Goal: Information Seeking & Learning: Learn about a topic

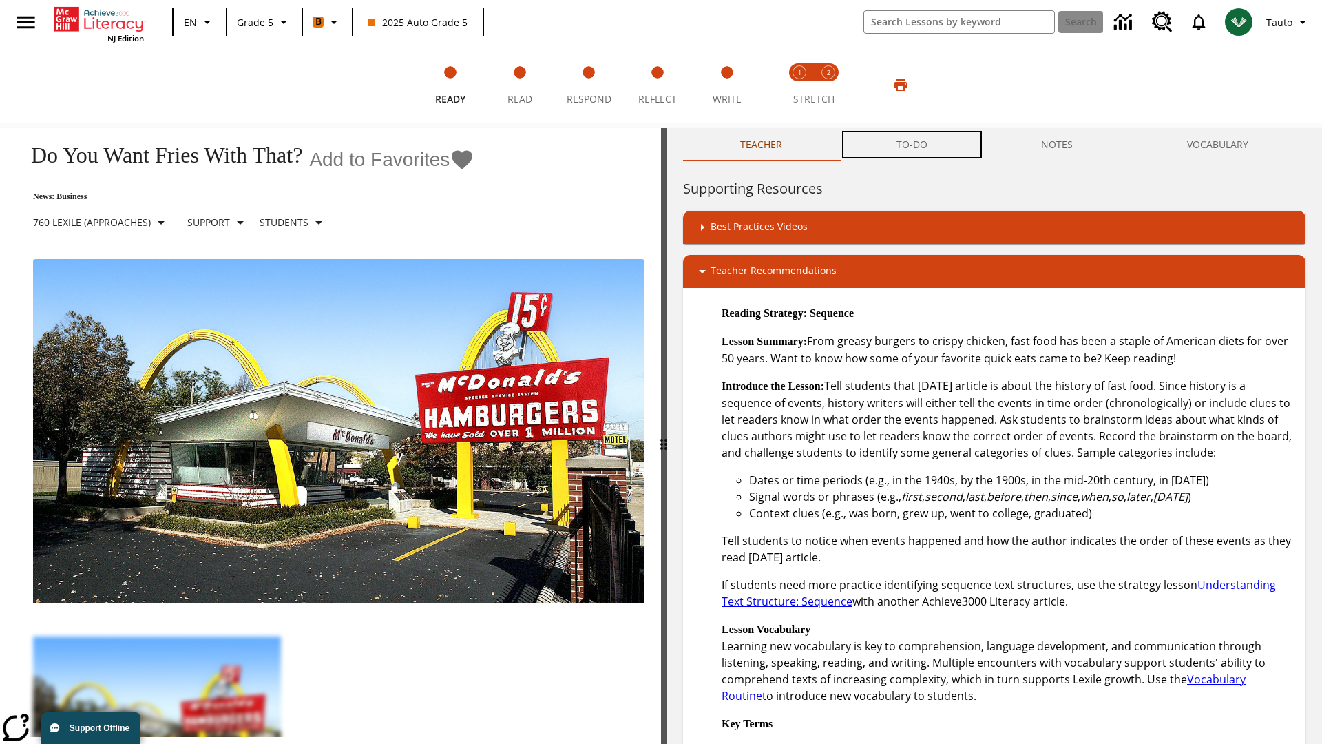
click at [912, 145] on button "TO-DO" at bounding box center [911, 144] width 145 height 33
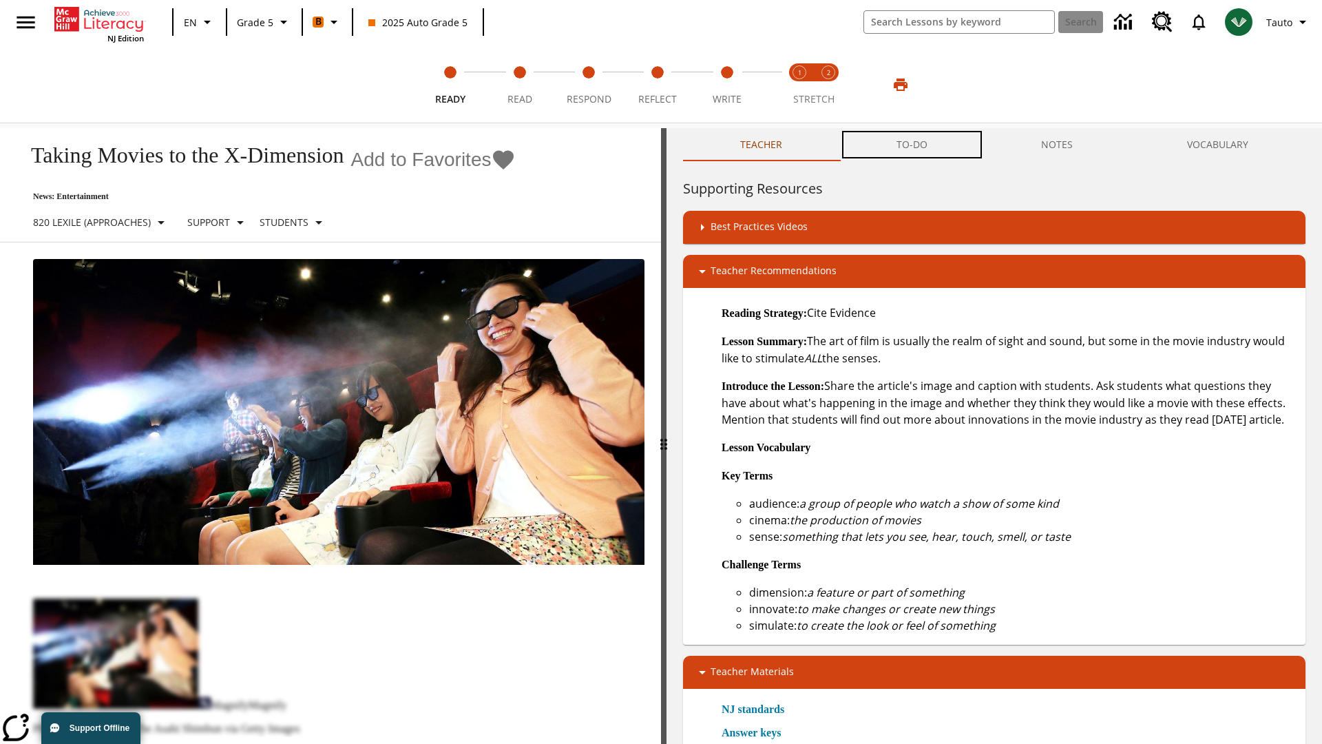
click at [912, 145] on button "TO-DO" at bounding box center [911, 144] width 145 height 33
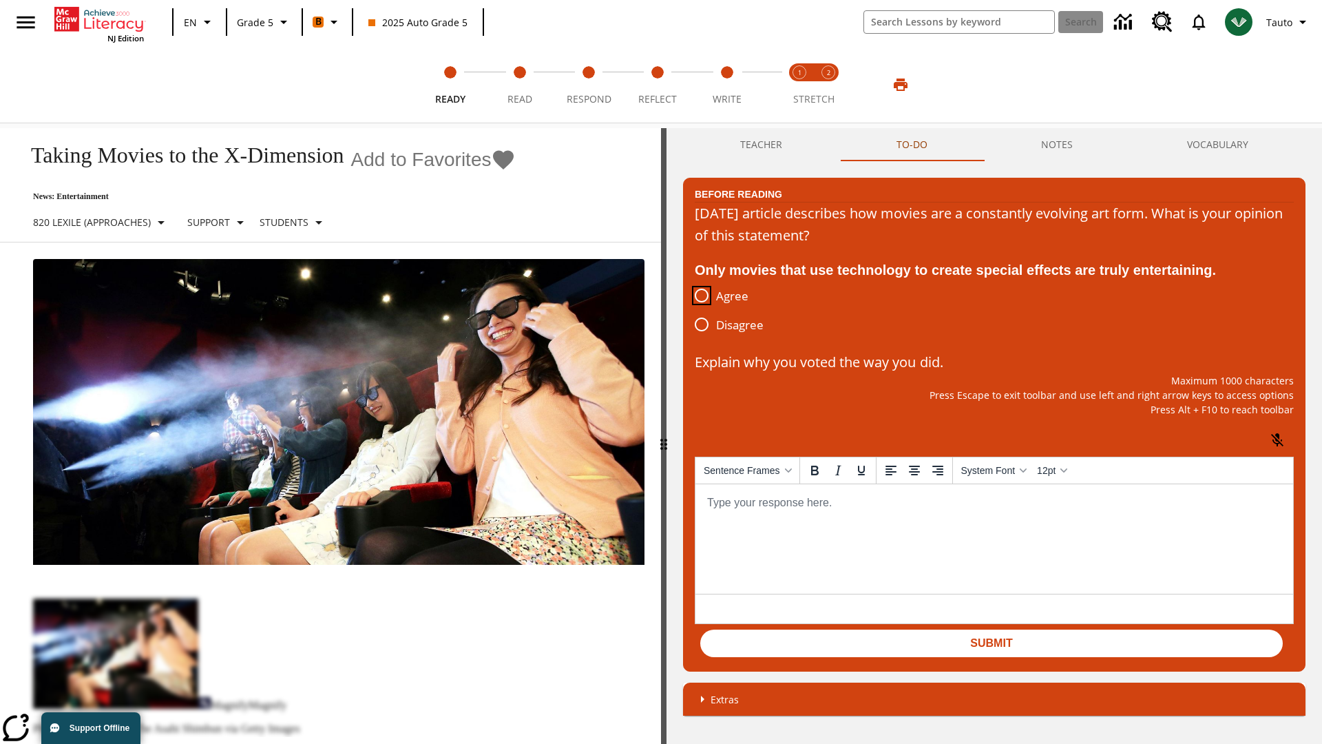
click at [702, 296] on input "Agree" at bounding box center [701, 295] width 29 height 29
radio input "true"
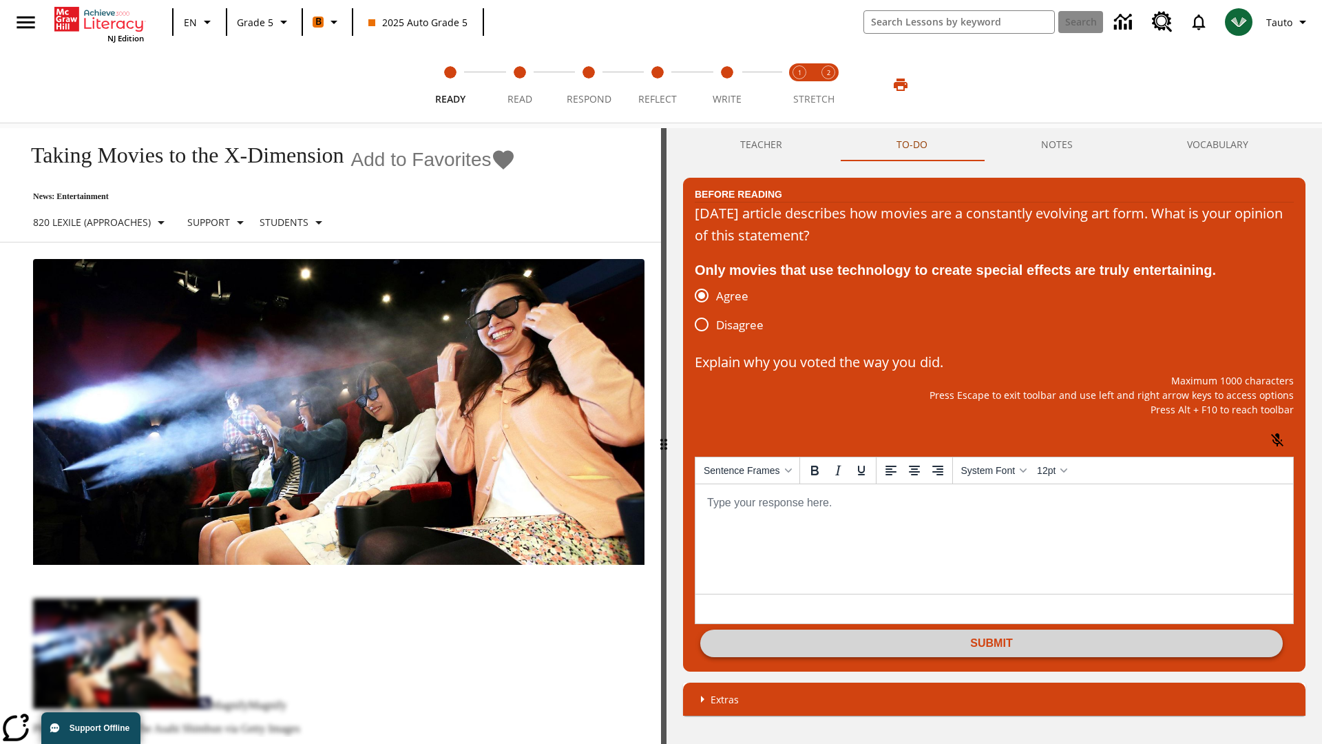
click at [992, 645] on button "Submit" at bounding box center [991, 643] width 583 height 28
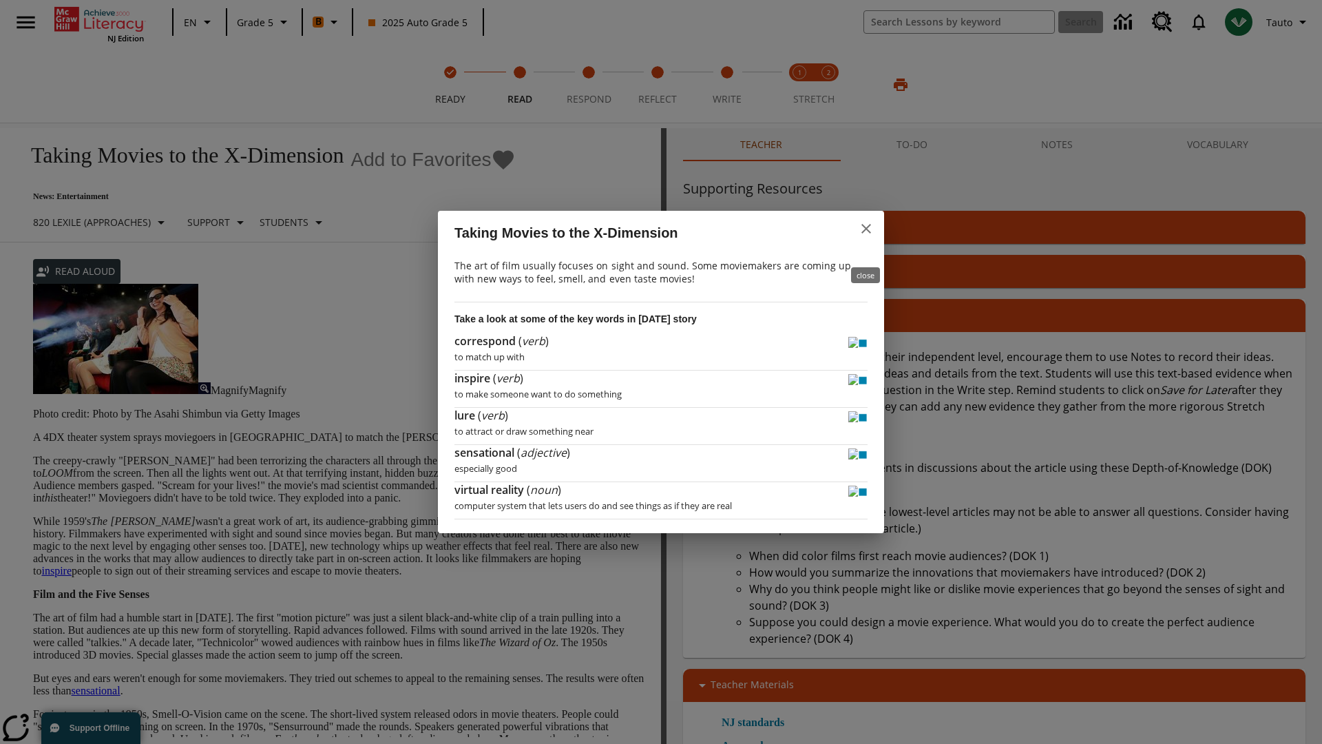
click at [866, 233] on icon "close" at bounding box center [866, 229] width 10 height 10
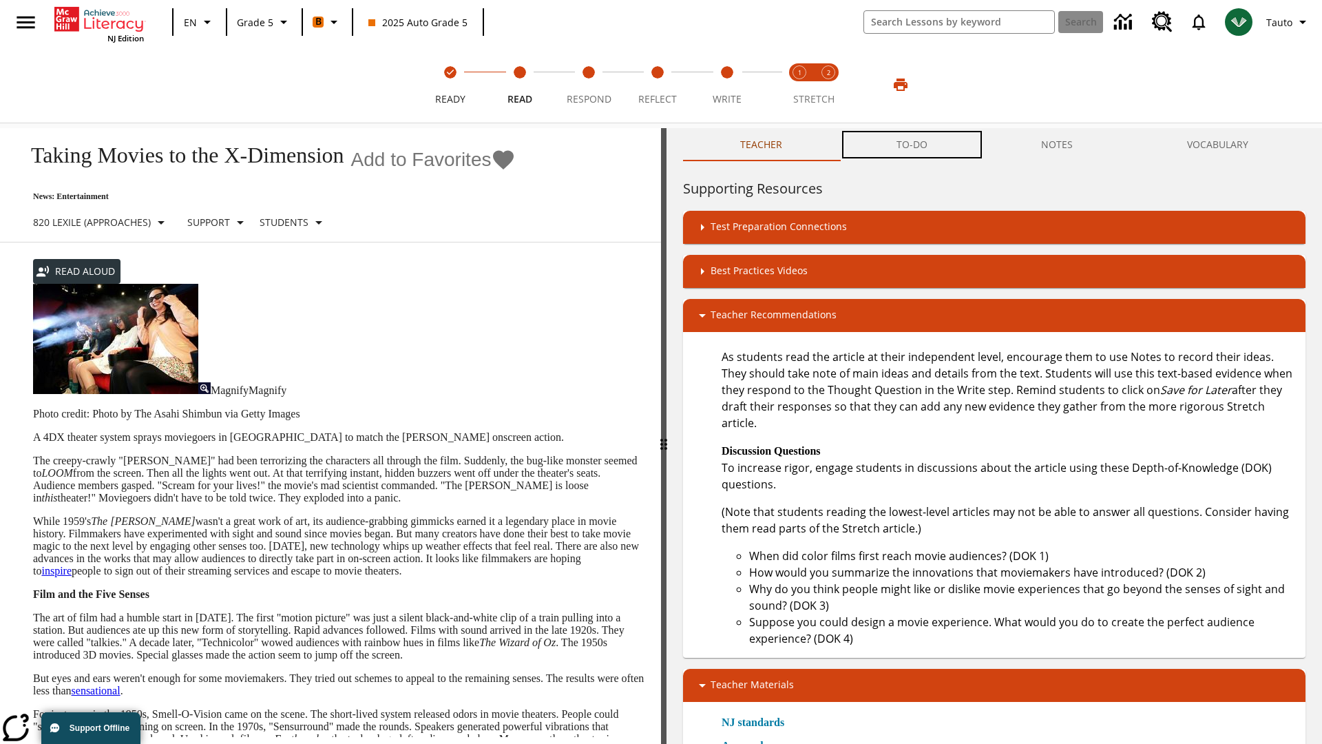
scroll to position [1, 0]
click at [912, 145] on button "TO-DO" at bounding box center [911, 144] width 145 height 33
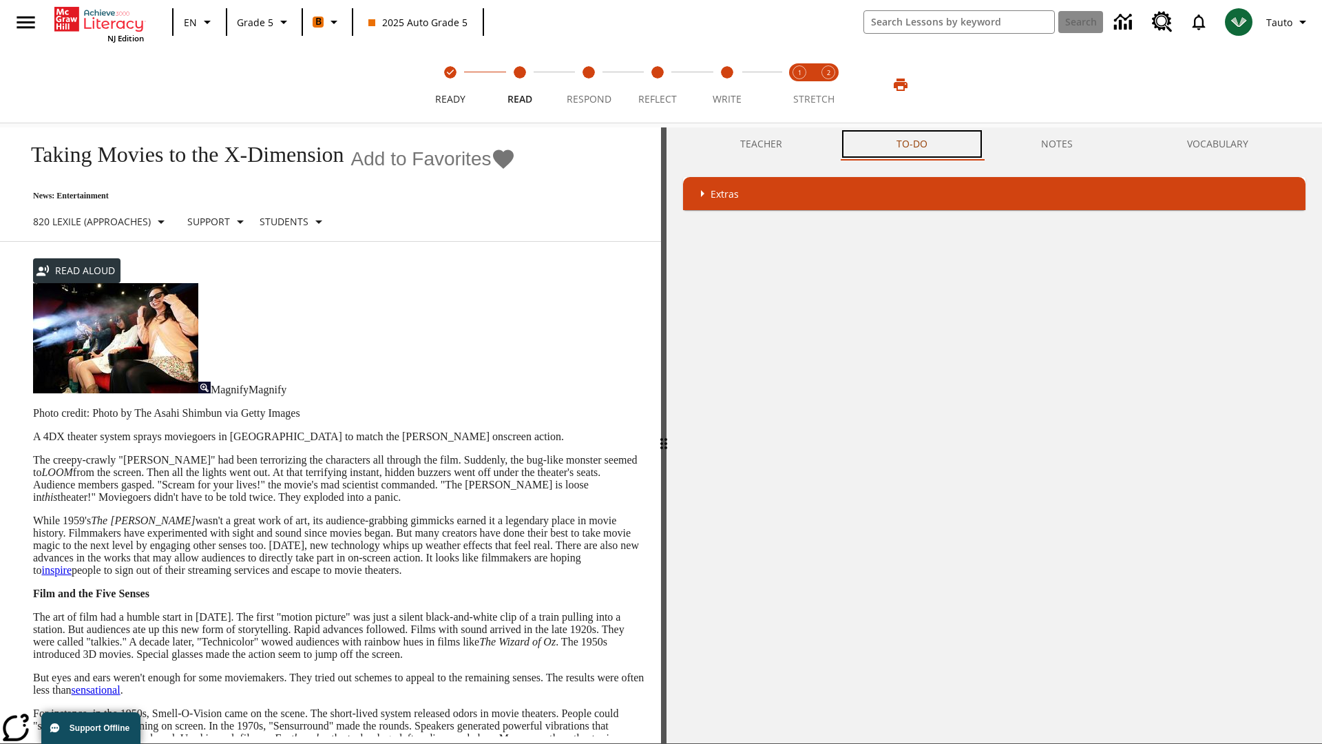
scroll to position [90, 0]
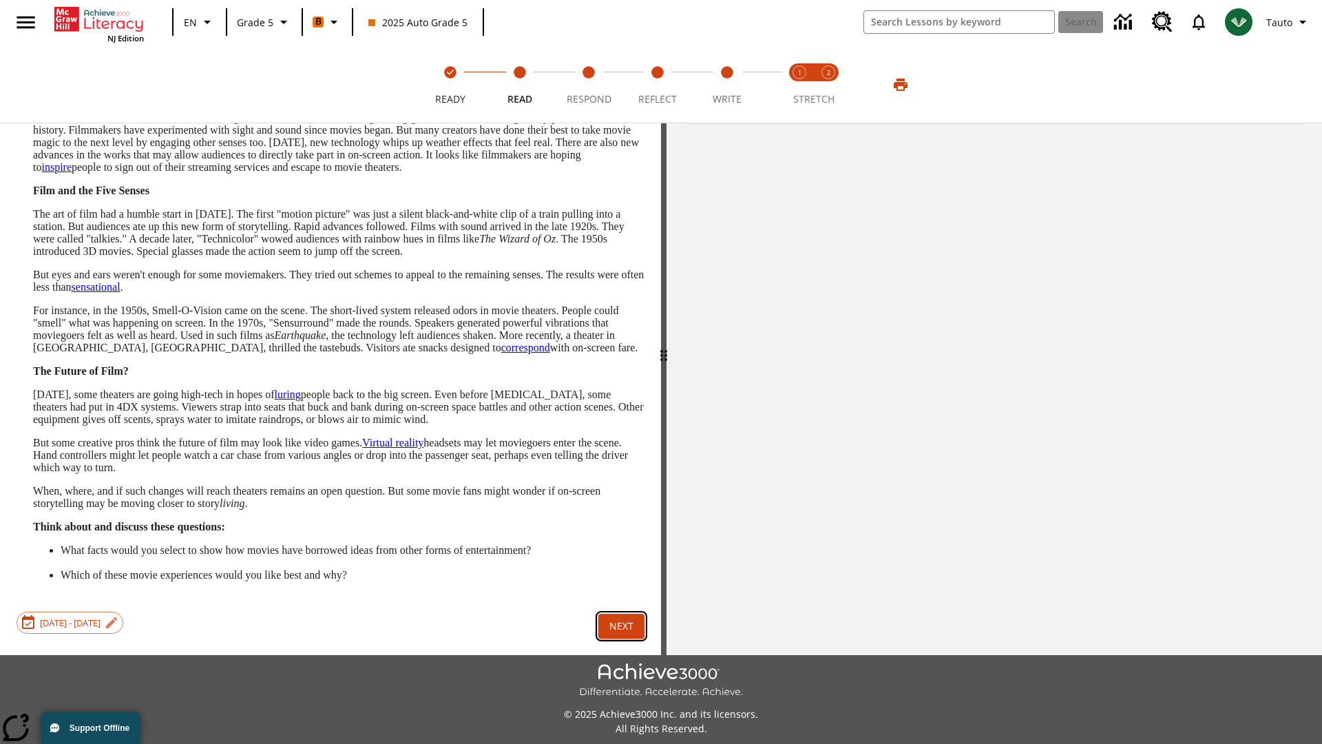
click at [621, 614] on button "Next" at bounding box center [621, 626] width 46 height 25
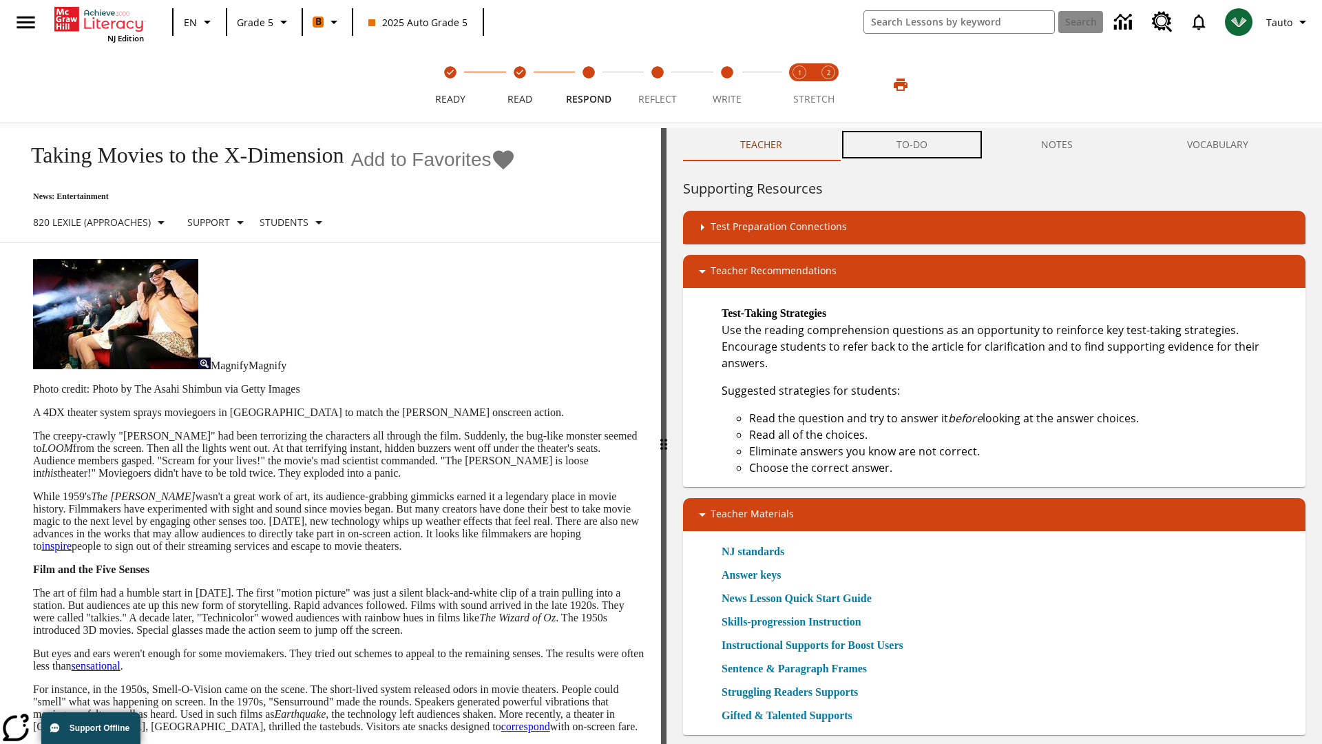
scroll to position [1, 0]
click at [912, 145] on button "TO-DO" at bounding box center [911, 144] width 145 height 33
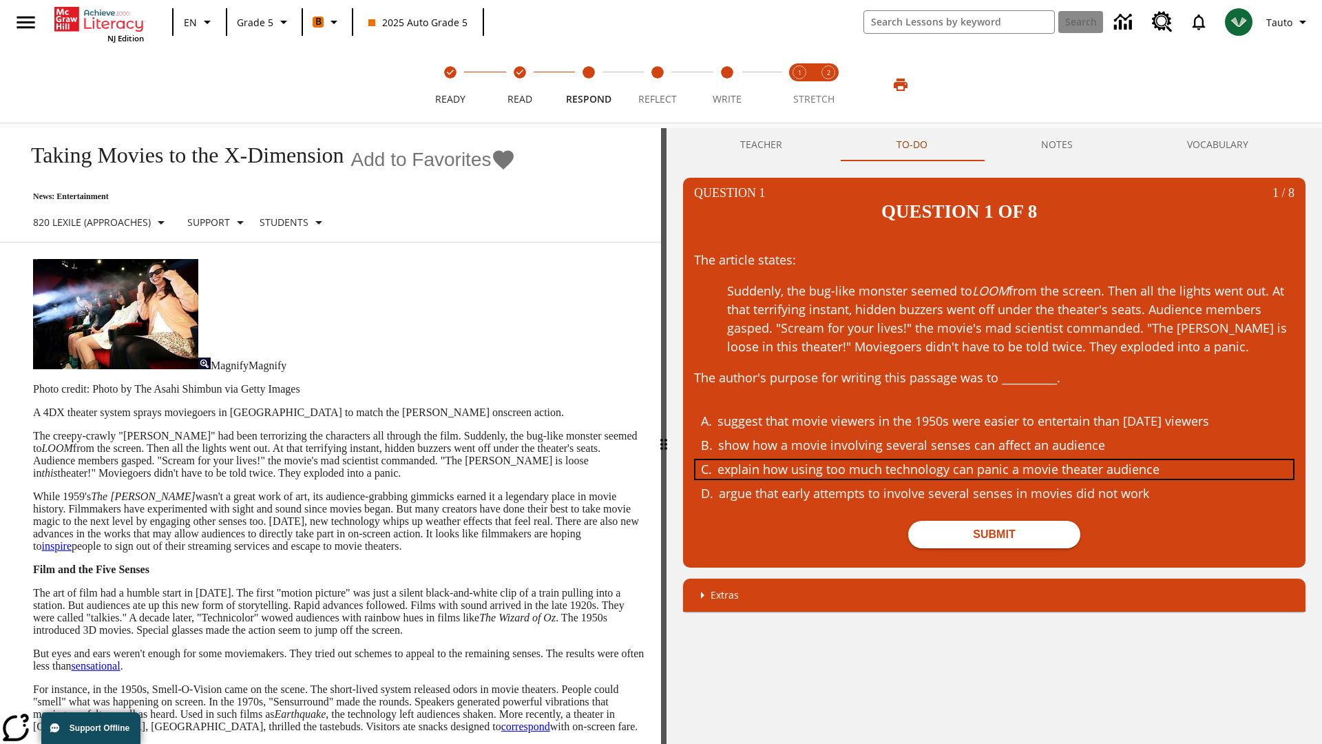
click at [994, 460] on div "explain how using too much technology can panic a movie theater audience" at bounding box center [984, 469] width 533 height 19
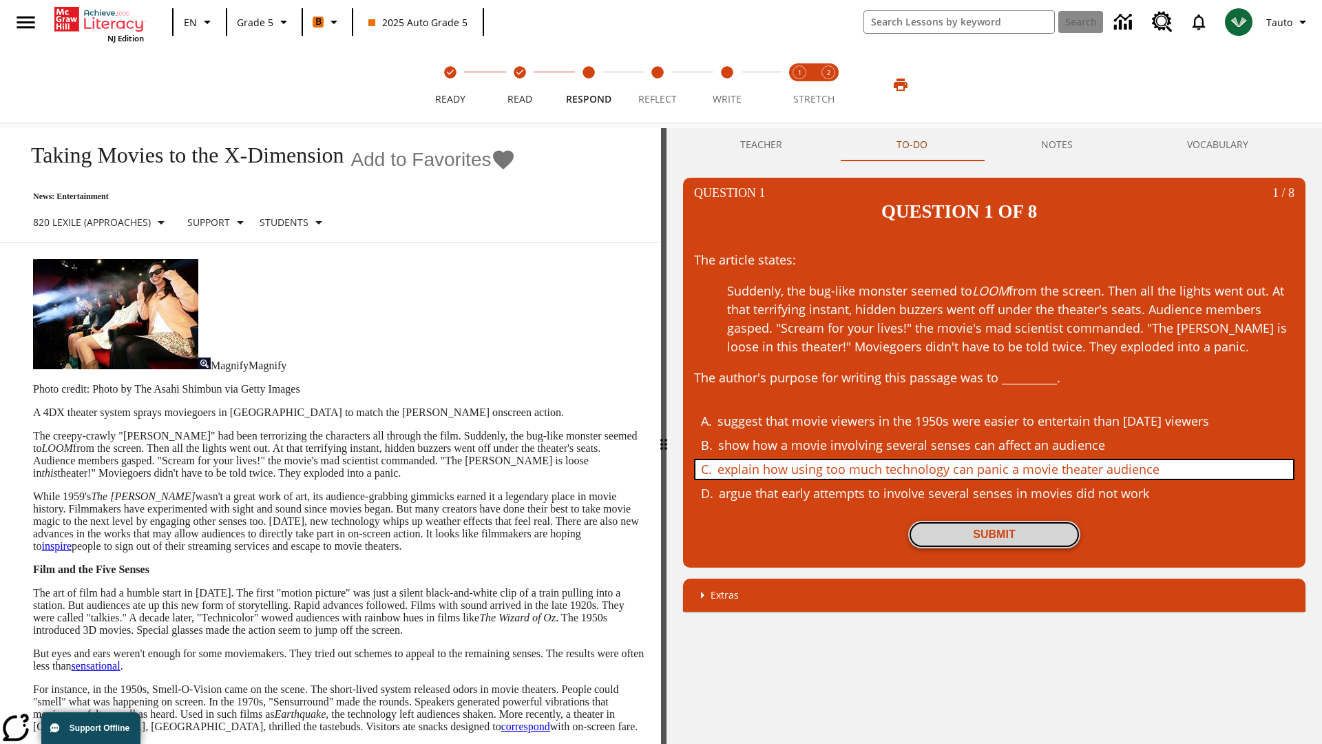
click at [994, 521] on button "Submit" at bounding box center [994, 535] width 172 height 28
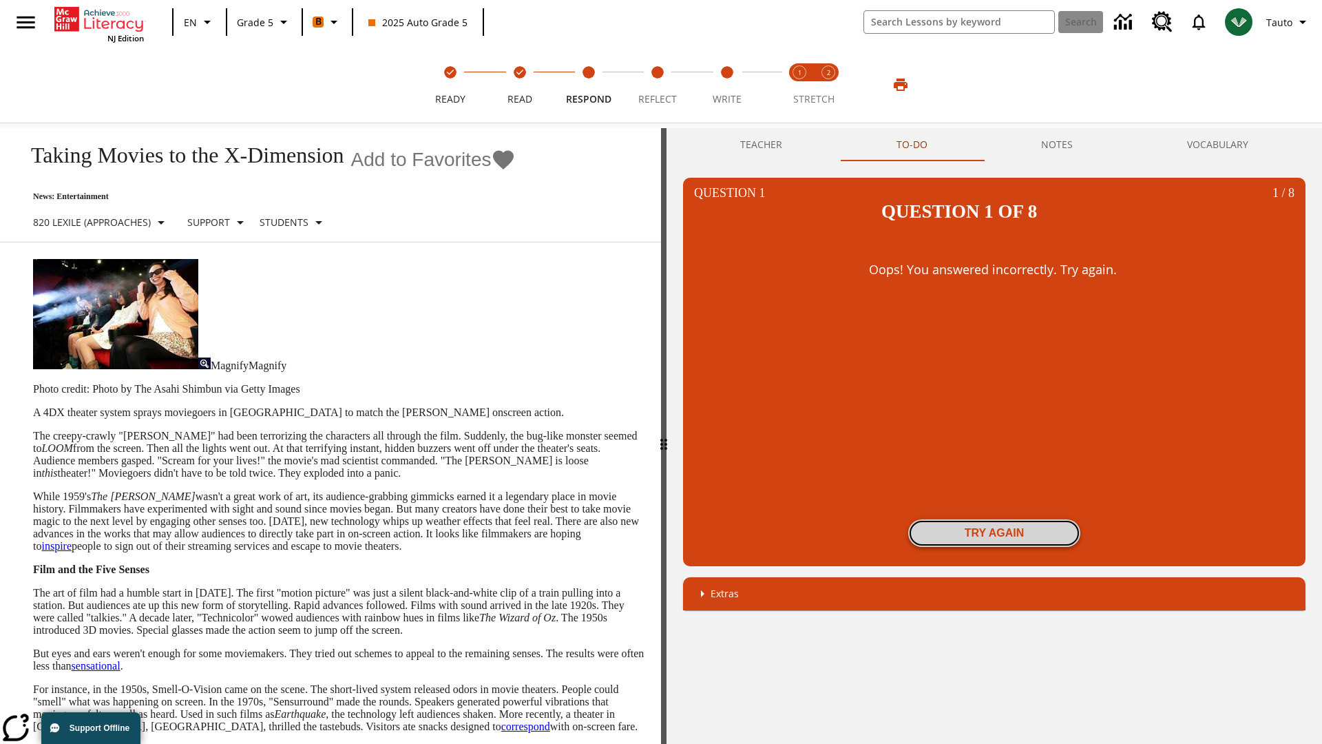
click at [994, 519] on button "Try again" at bounding box center [994, 533] width 172 height 28
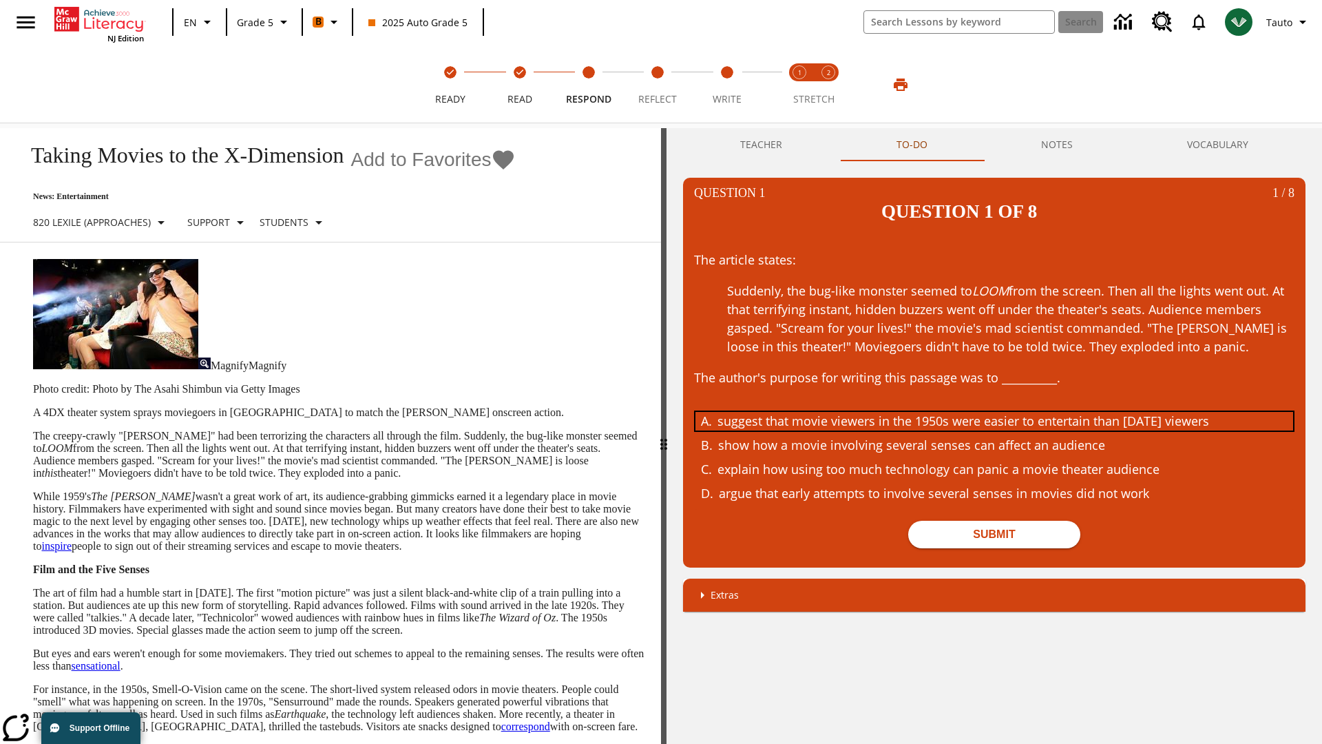
click at [994, 412] on div "suggest that movie viewers in the 1950s were easier to entertain than today's v…" at bounding box center [984, 421] width 533 height 19
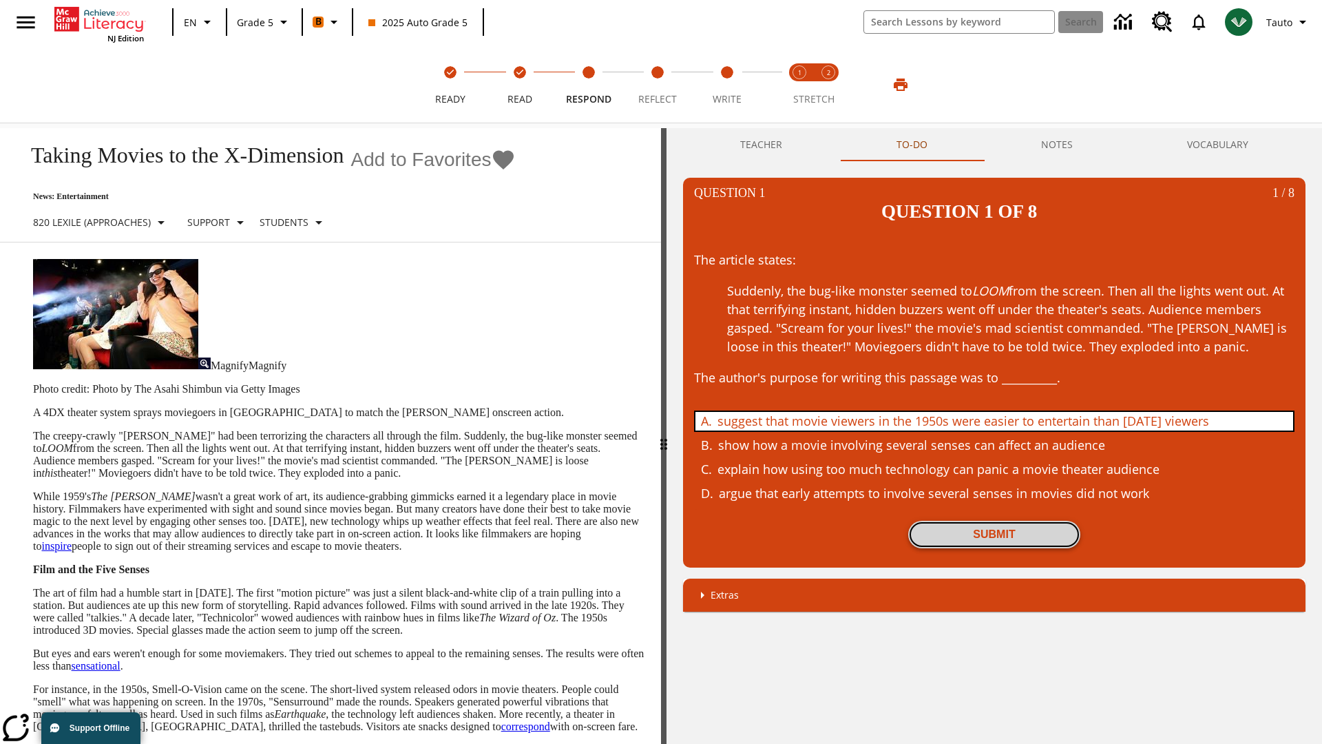
click at [994, 521] on button "Submit" at bounding box center [994, 535] width 172 height 28
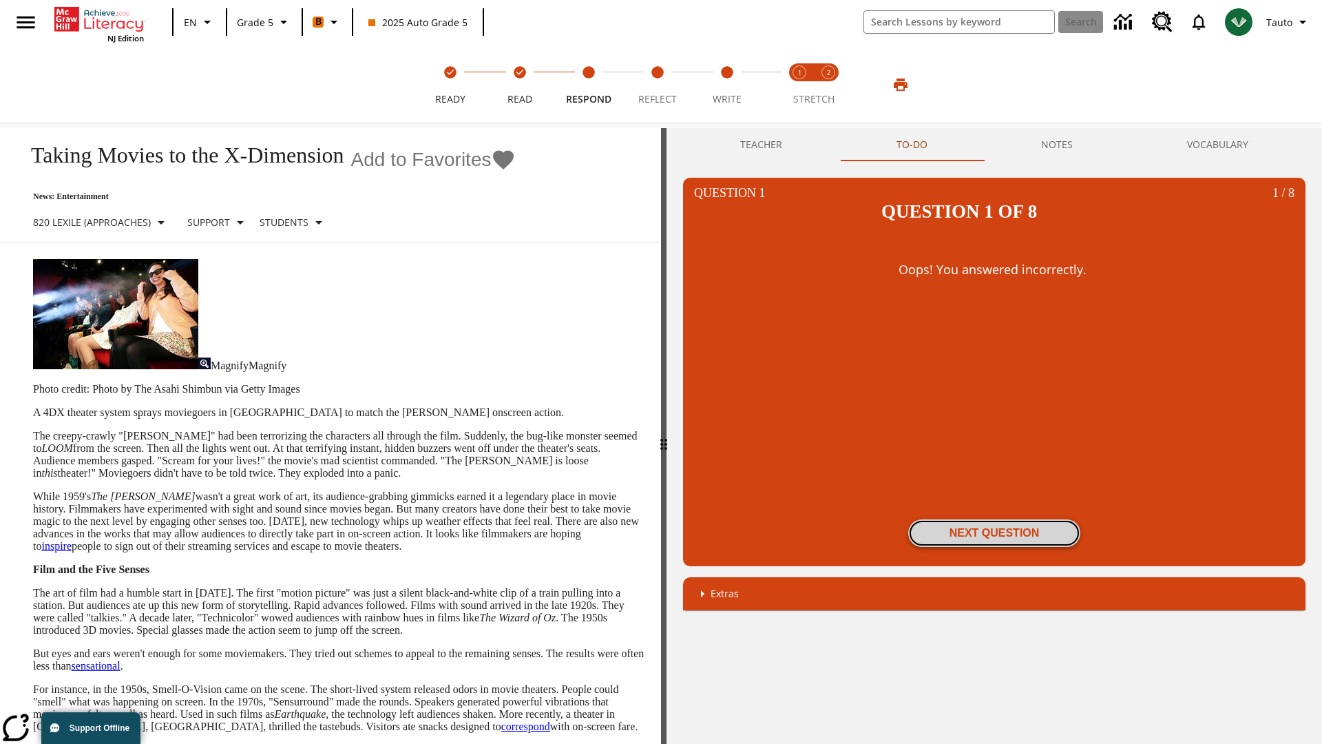
click at [994, 519] on button "Next Question" at bounding box center [994, 533] width 172 height 28
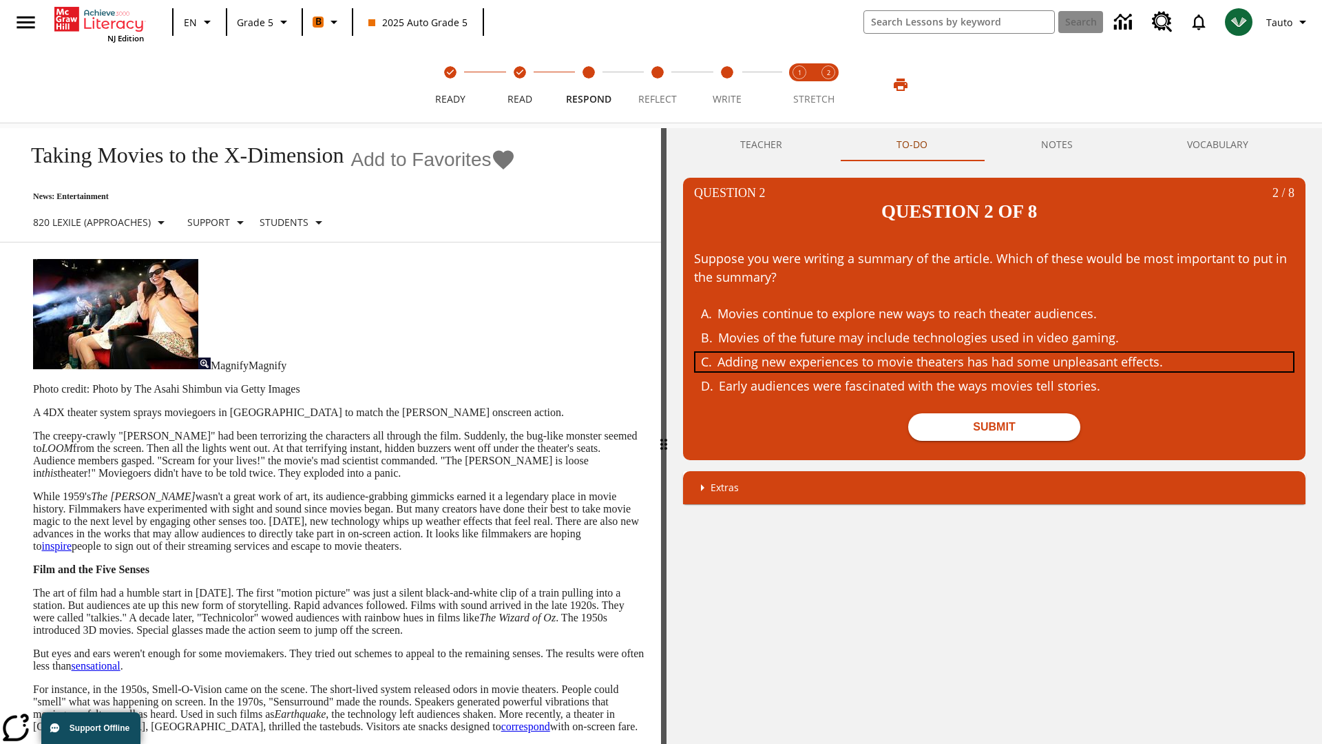
click at [994, 353] on div "Adding new experiences to movie theaters has had some unpleasant effects." at bounding box center [984, 362] width 533 height 19
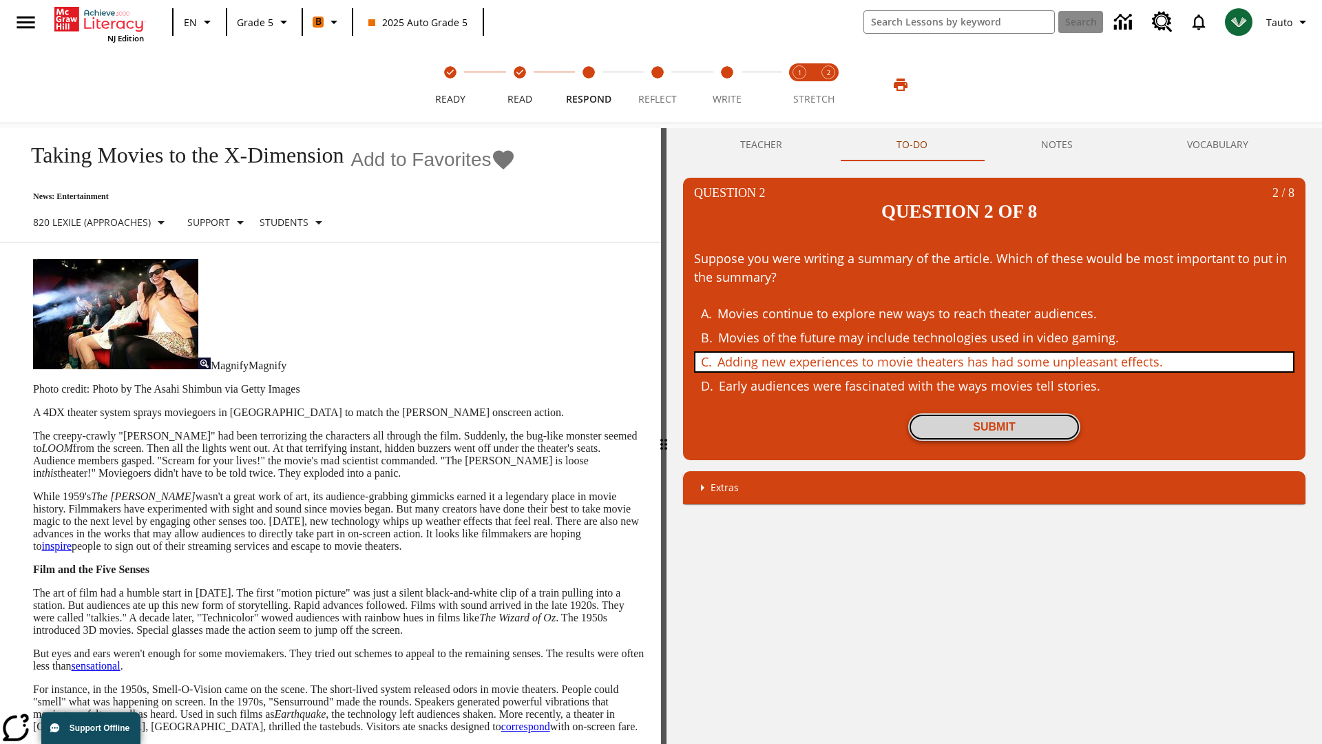
click at [994, 413] on button "Submit" at bounding box center [994, 427] width 172 height 28
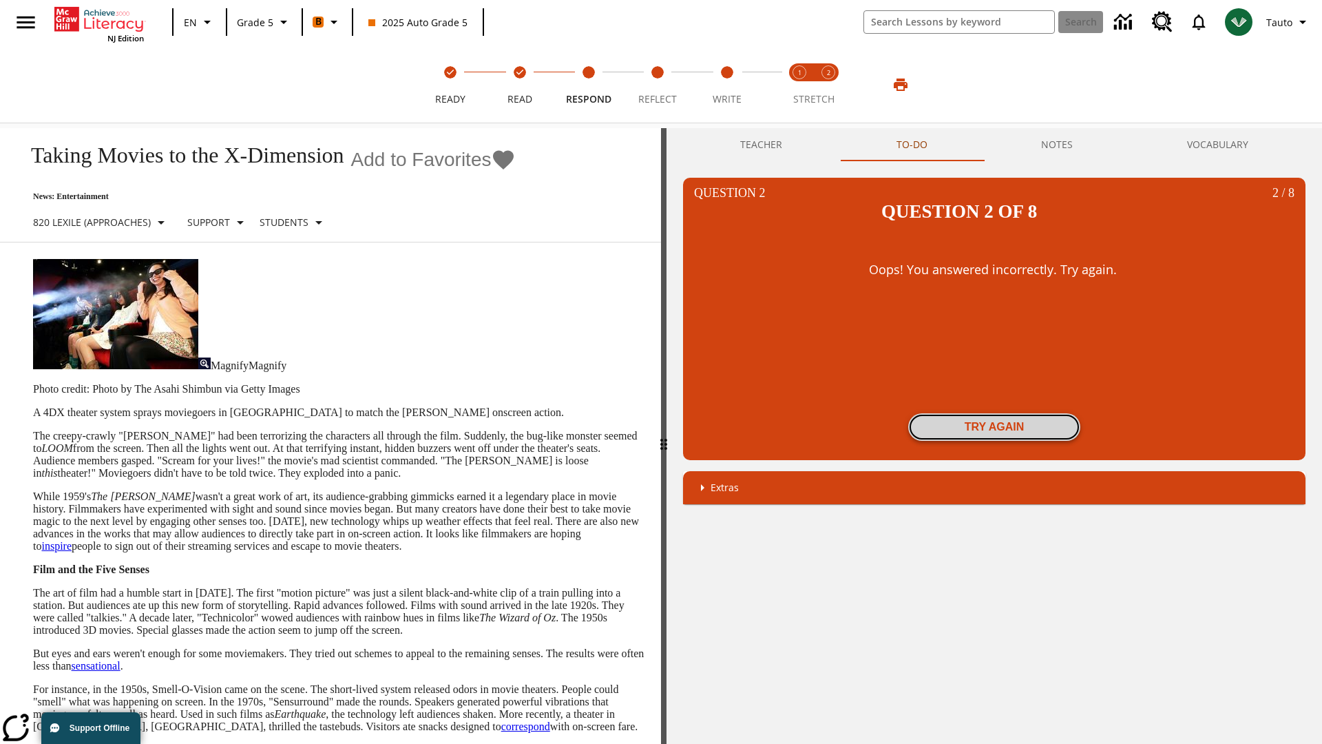
click at [994, 413] on button "Try again" at bounding box center [994, 427] width 172 height 28
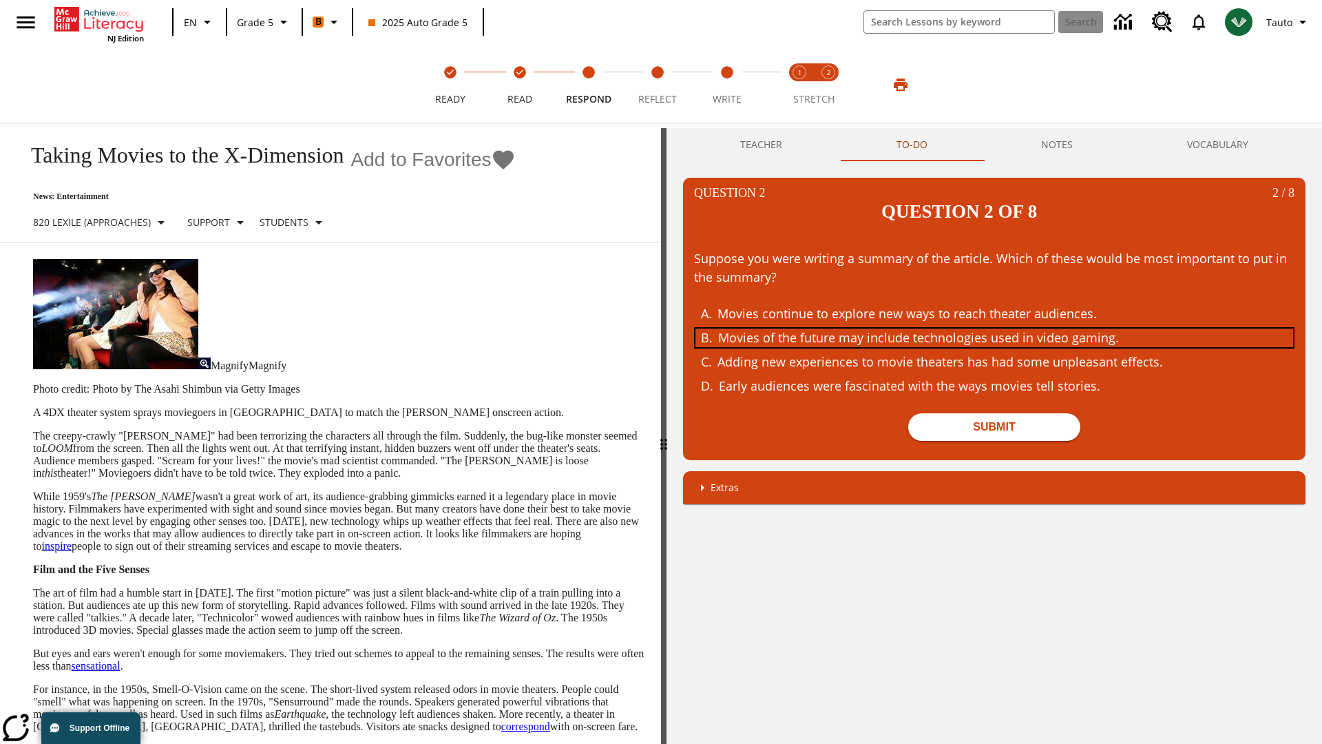
click at [994, 328] on div "Movies of the future may include technologies used in video gaming." at bounding box center [984, 337] width 533 height 19
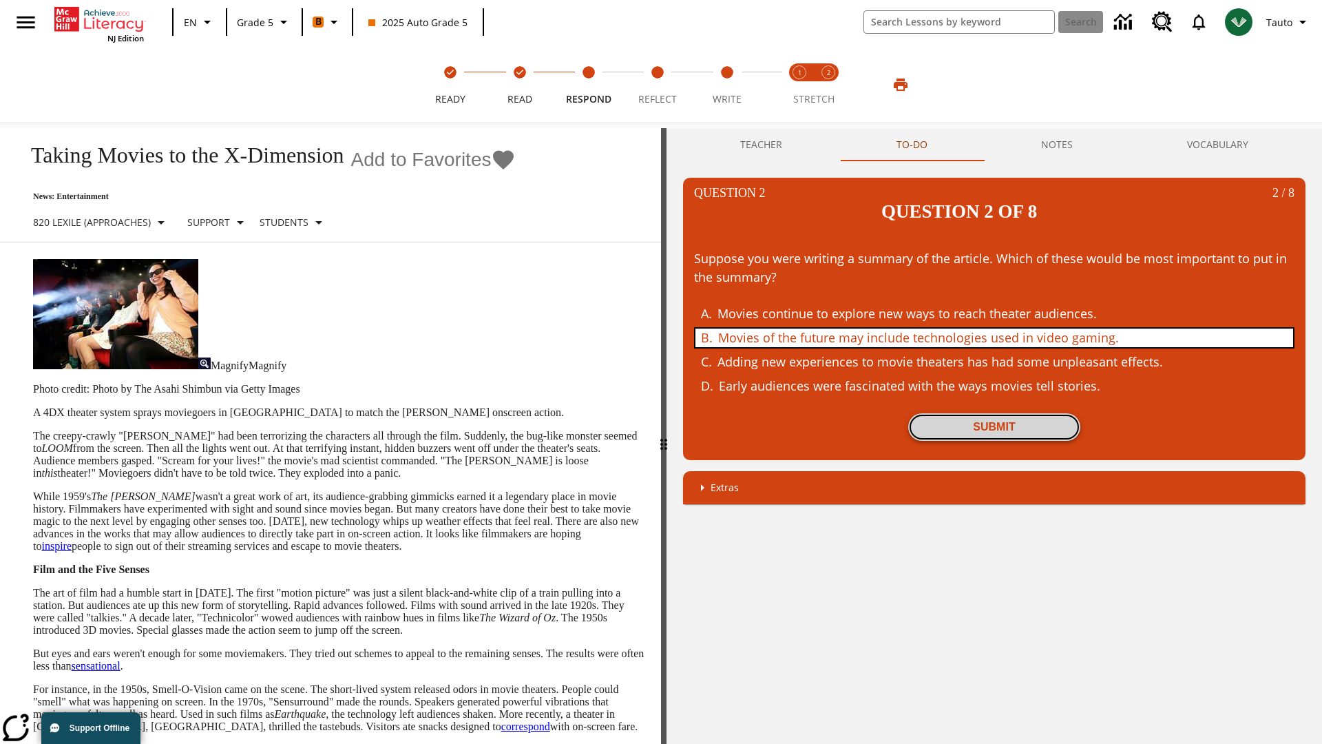
click at [994, 413] on button "Submit" at bounding box center [994, 427] width 172 height 28
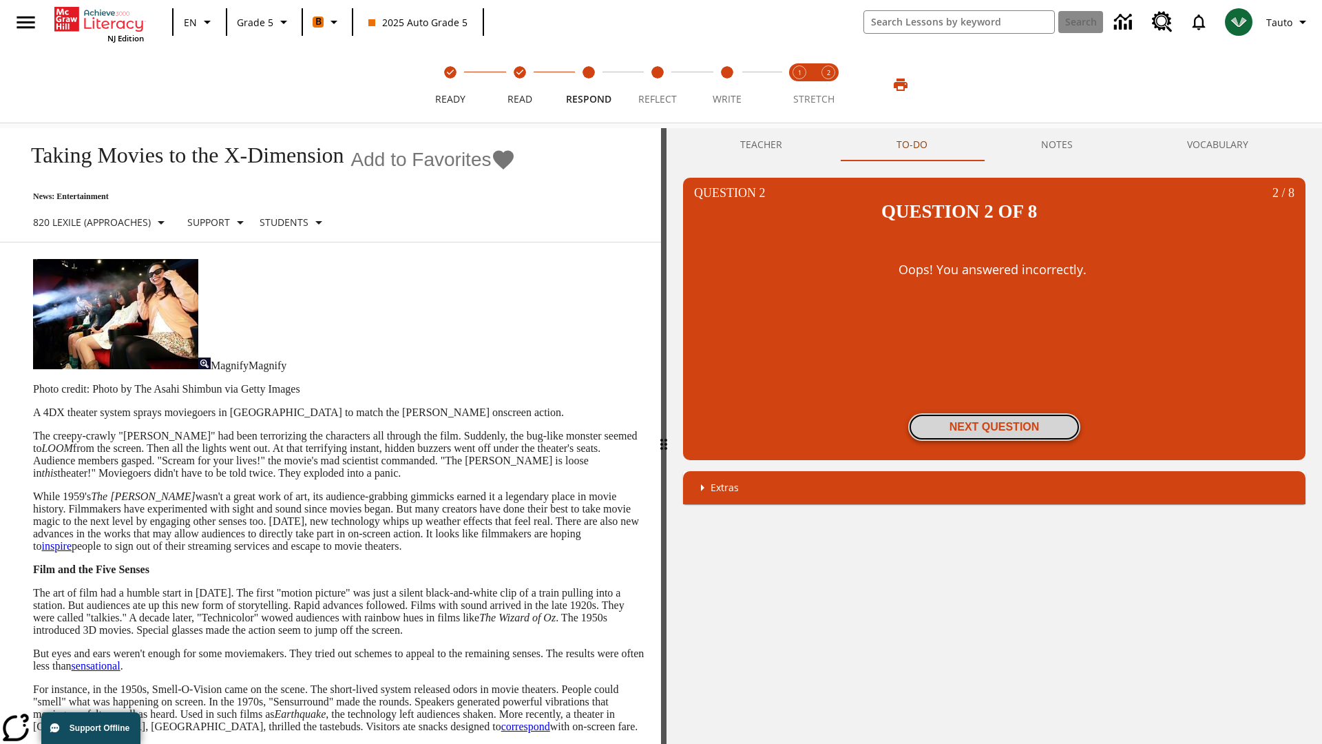
click at [994, 413] on button "Next Question" at bounding box center [994, 427] width 172 height 28
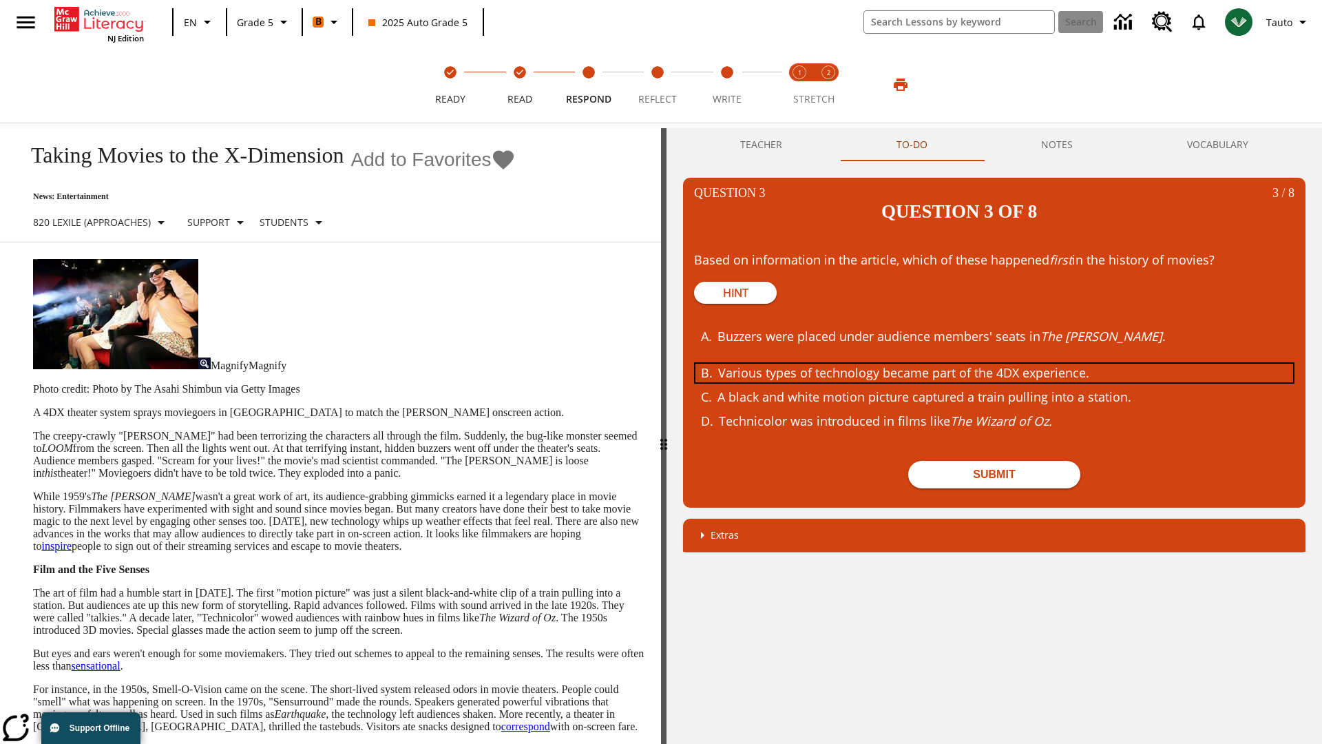
click at [994, 364] on div "Various types of technology became part of the 4DX experience." at bounding box center [984, 373] width 533 height 19
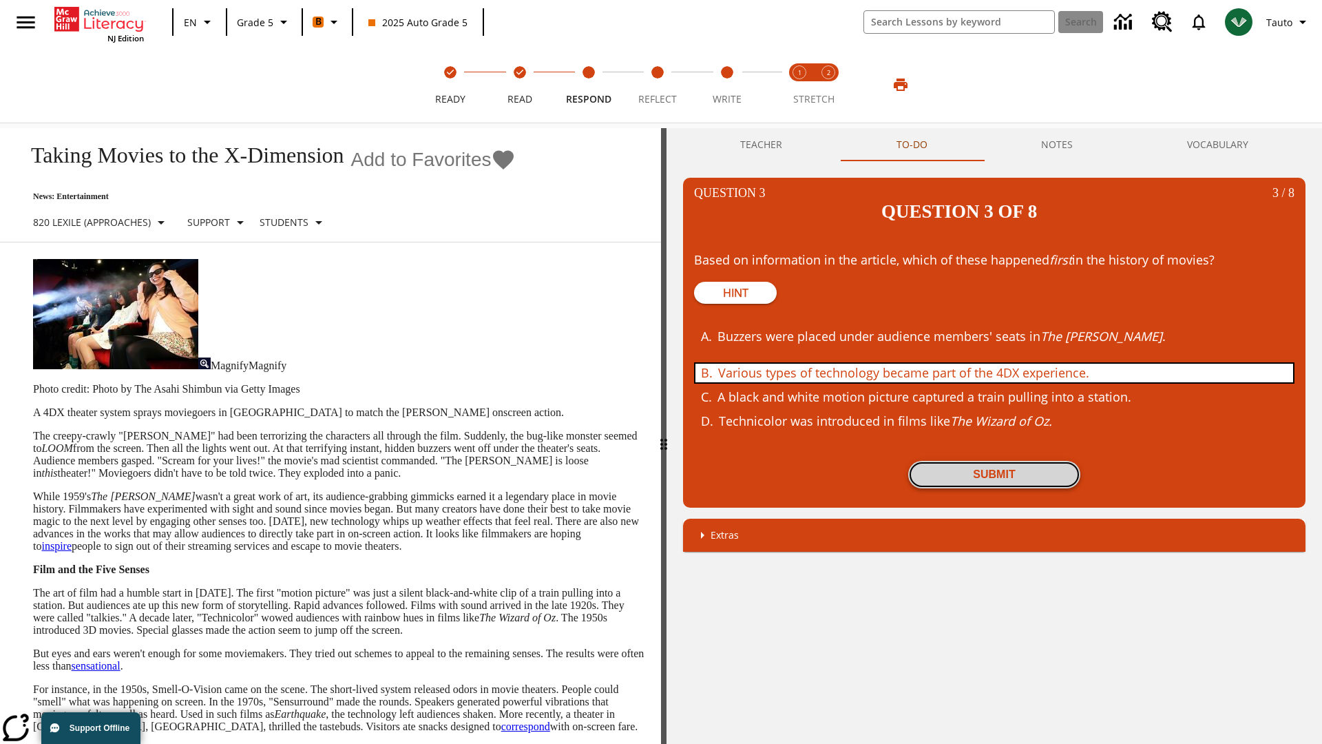
click at [994, 461] on button "Submit" at bounding box center [994, 475] width 172 height 28
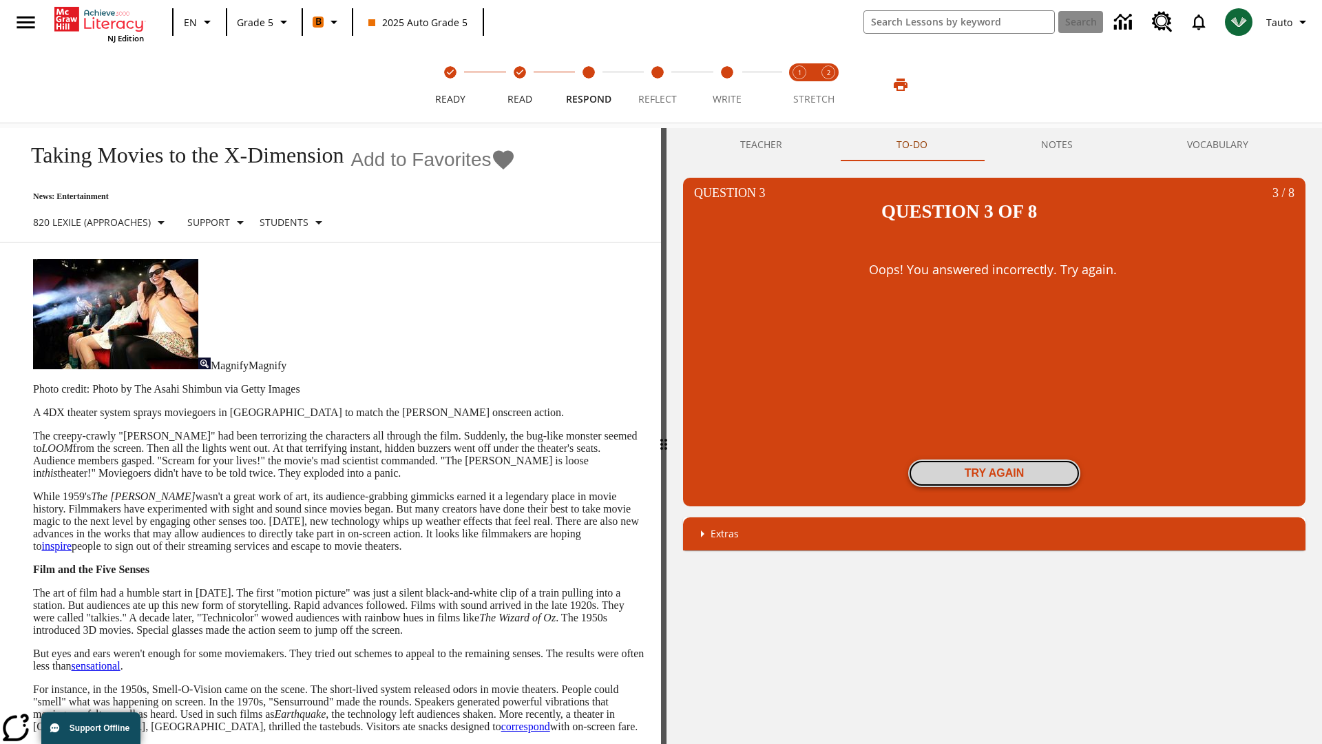
click at [994, 459] on button "Try again" at bounding box center [994, 473] width 172 height 28
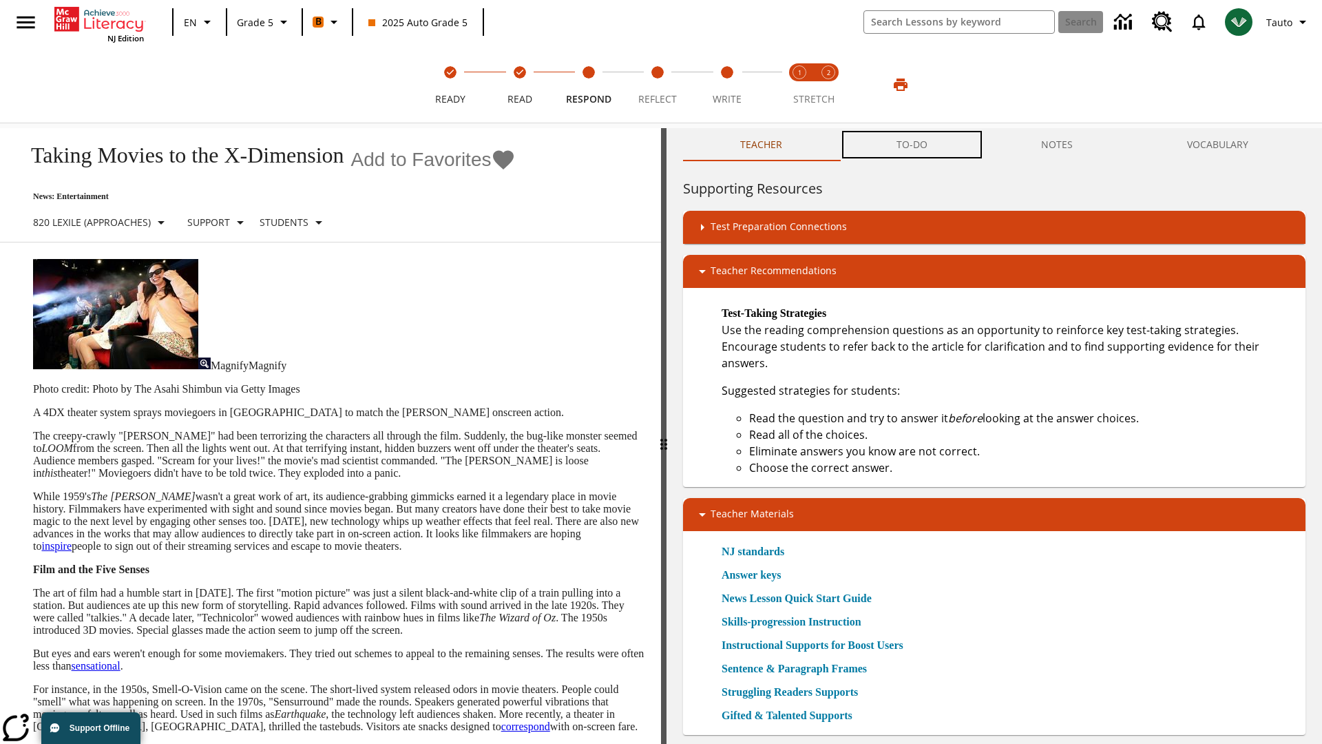
click at [912, 145] on button "TO-DO" at bounding box center [911, 144] width 145 height 33
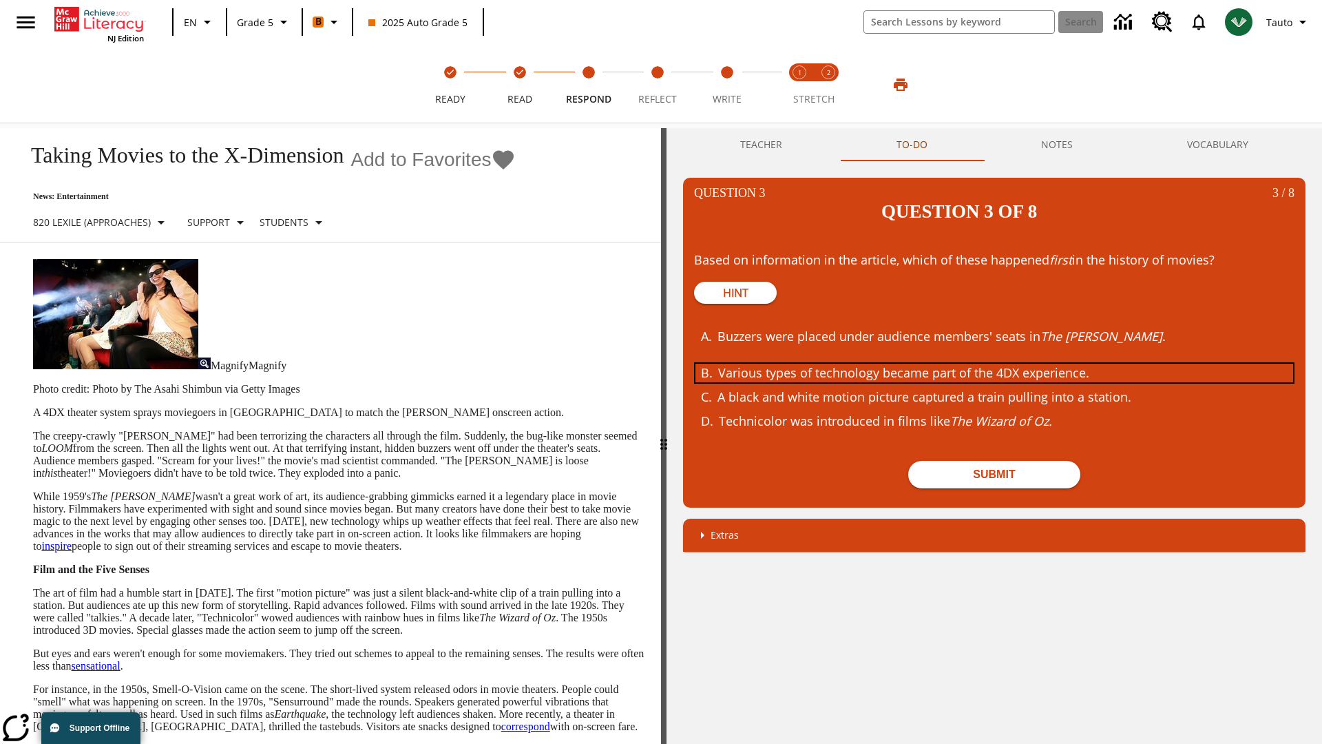
click at [994, 364] on div "Various types of technology became part of the 4DX experience." at bounding box center [984, 373] width 533 height 19
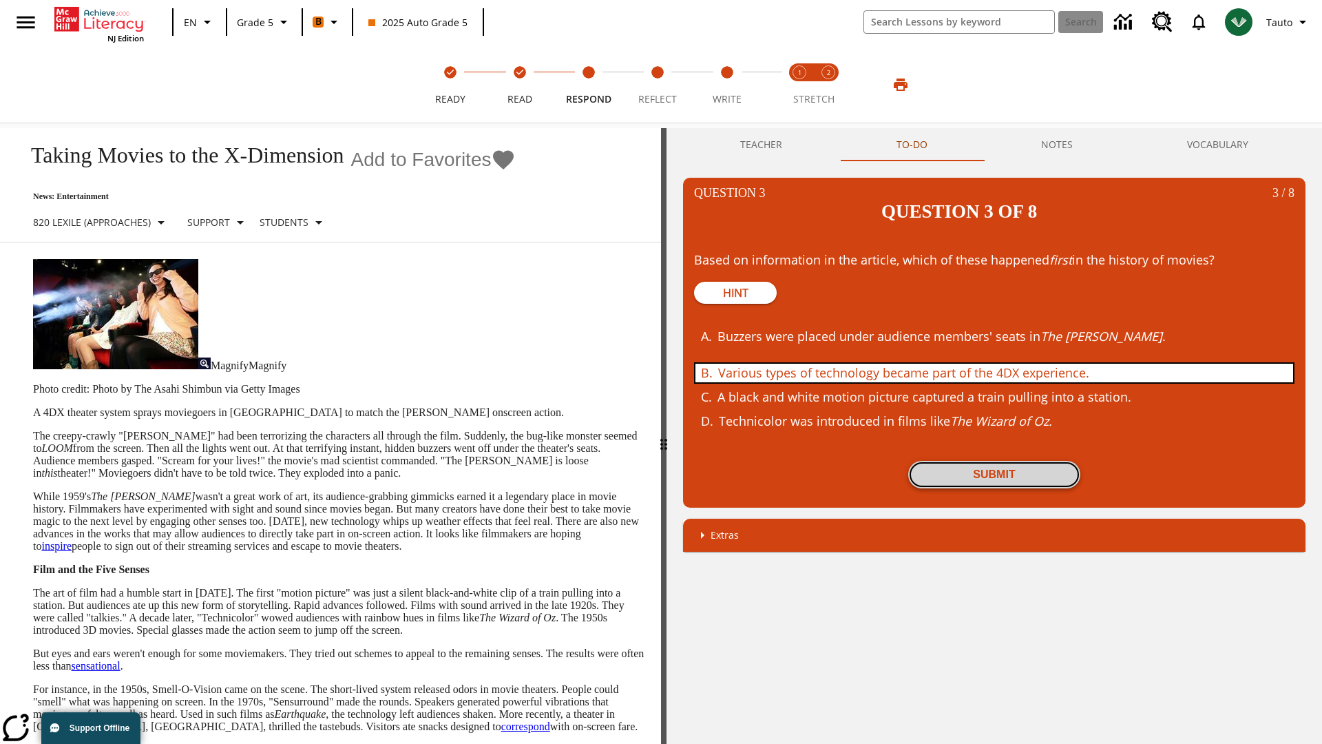
click at [994, 461] on button "Submit" at bounding box center [994, 475] width 172 height 28
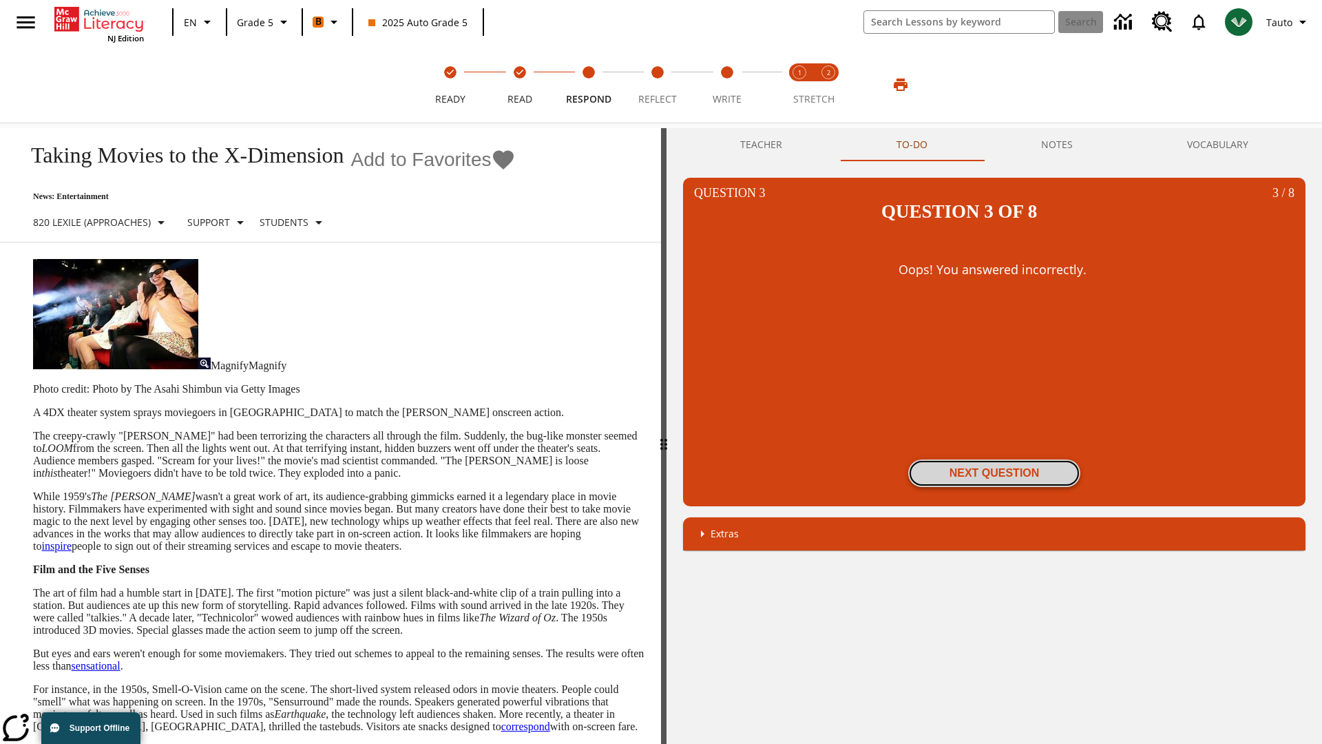
click at [994, 459] on button "Next Question" at bounding box center [994, 473] width 172 height 28
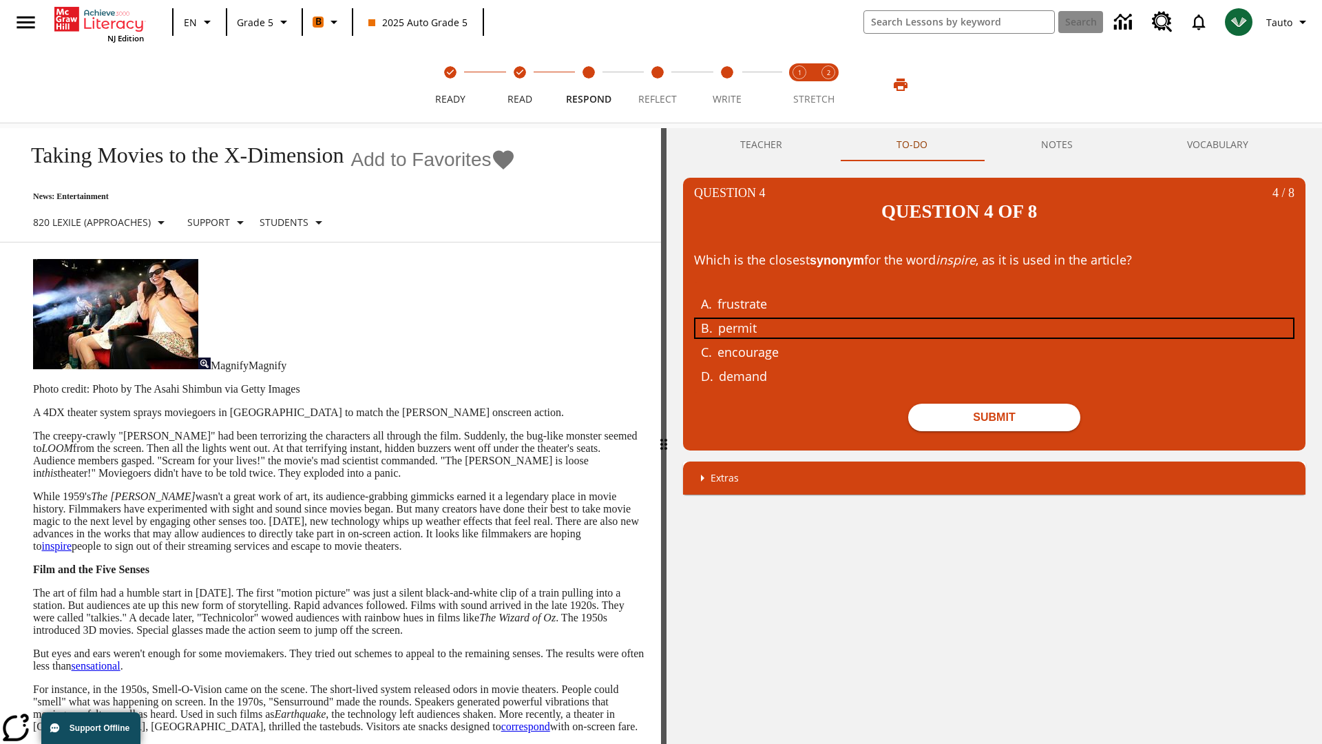
click at [994, 319] on div "permit" at bounding box center [984, 328] width 533 height 19
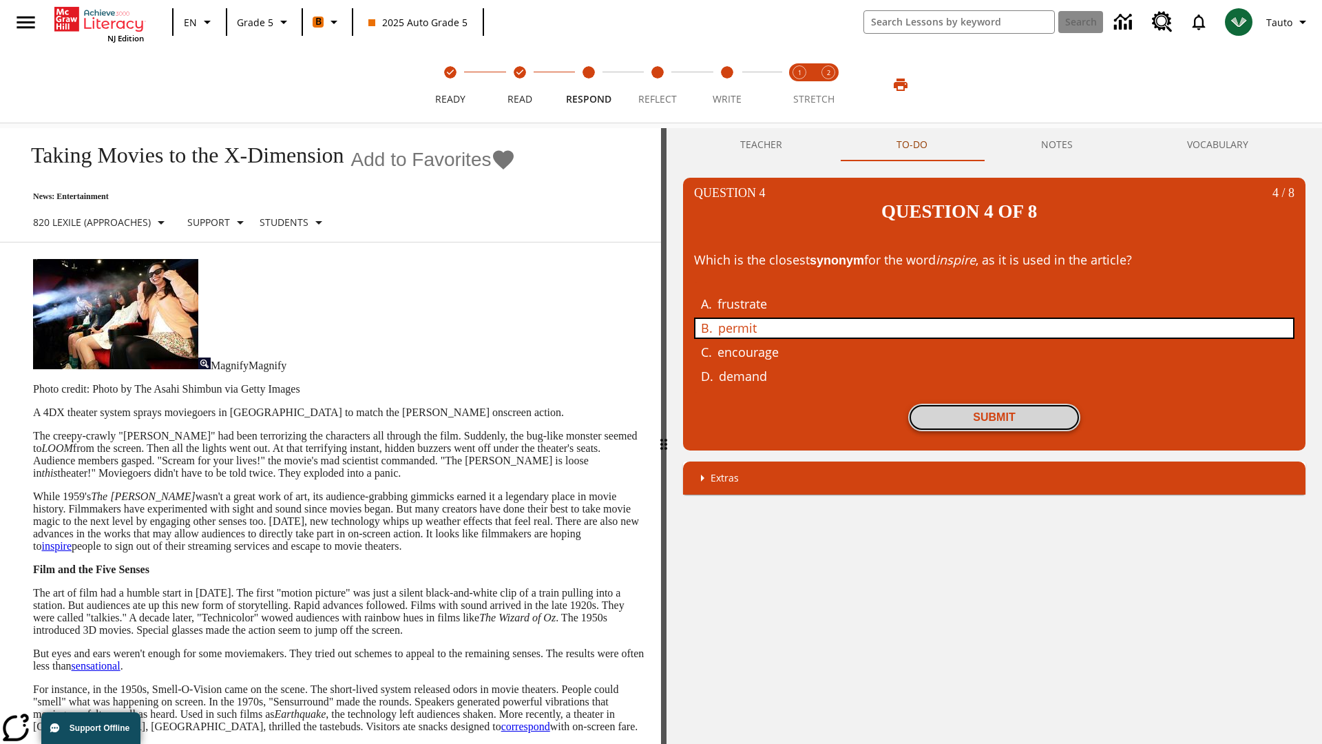
click at [994, 404] on button "Submit" at bounding box center [994, 418] width 172 height 28
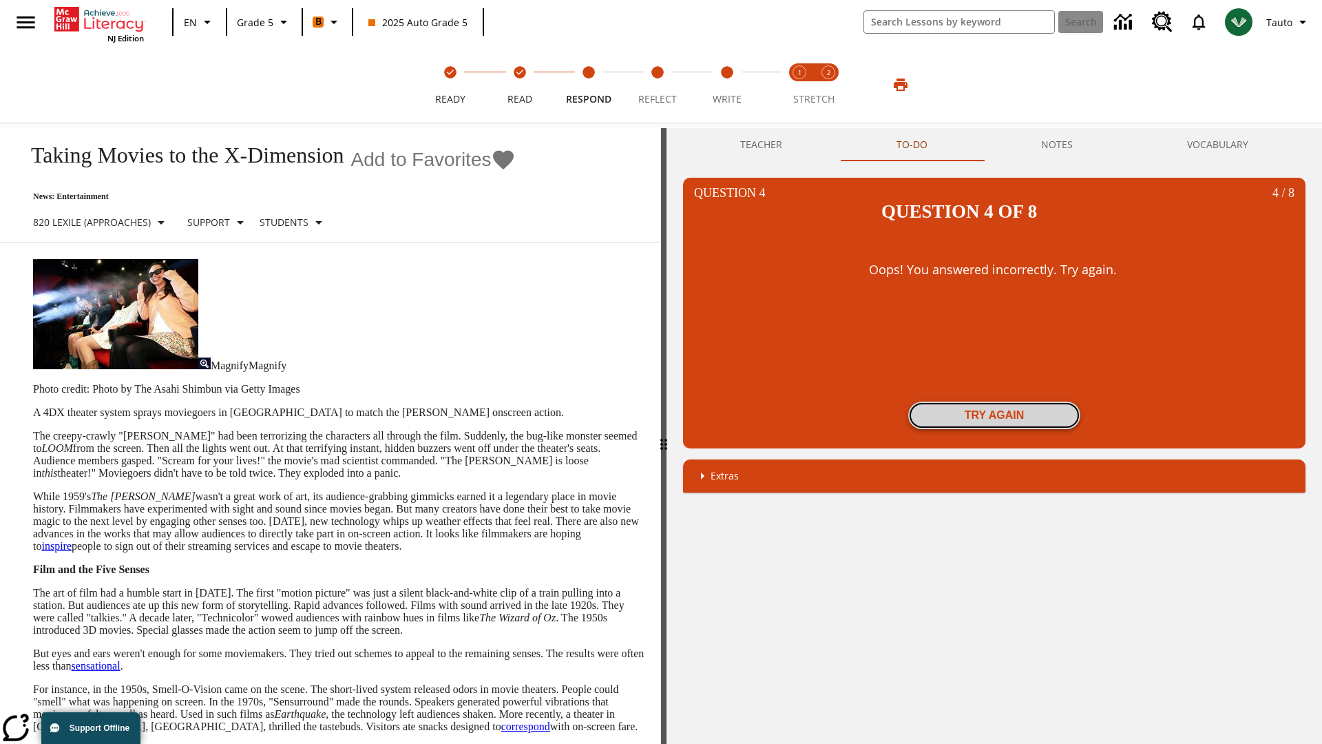
click at [994, 401] on button "Try again" at bounding box center [994, 415] width 172 height 28
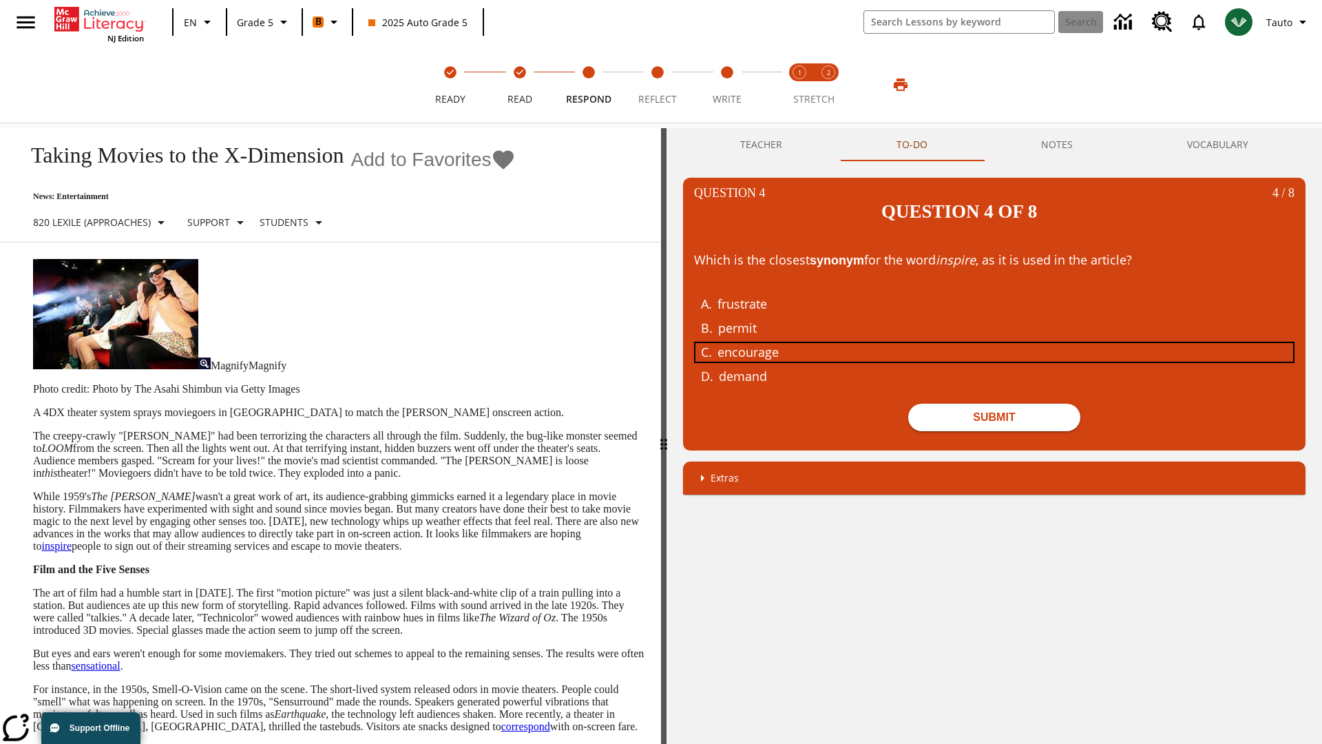
click at [994, 343] on div "encourage" at bounding box center [984, 352] width 533 height 19
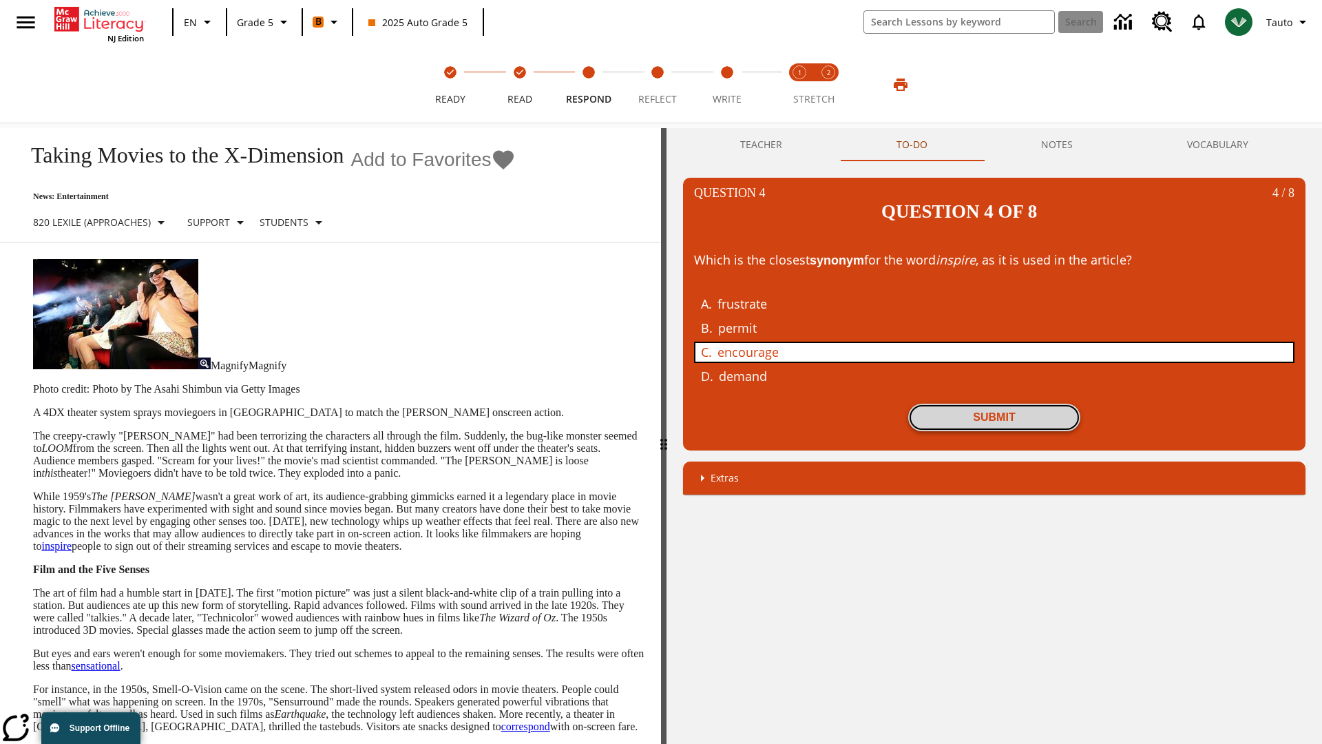
click at [994, 404] on button "Submit" at bounding box center [994, 418] width 172 height 28
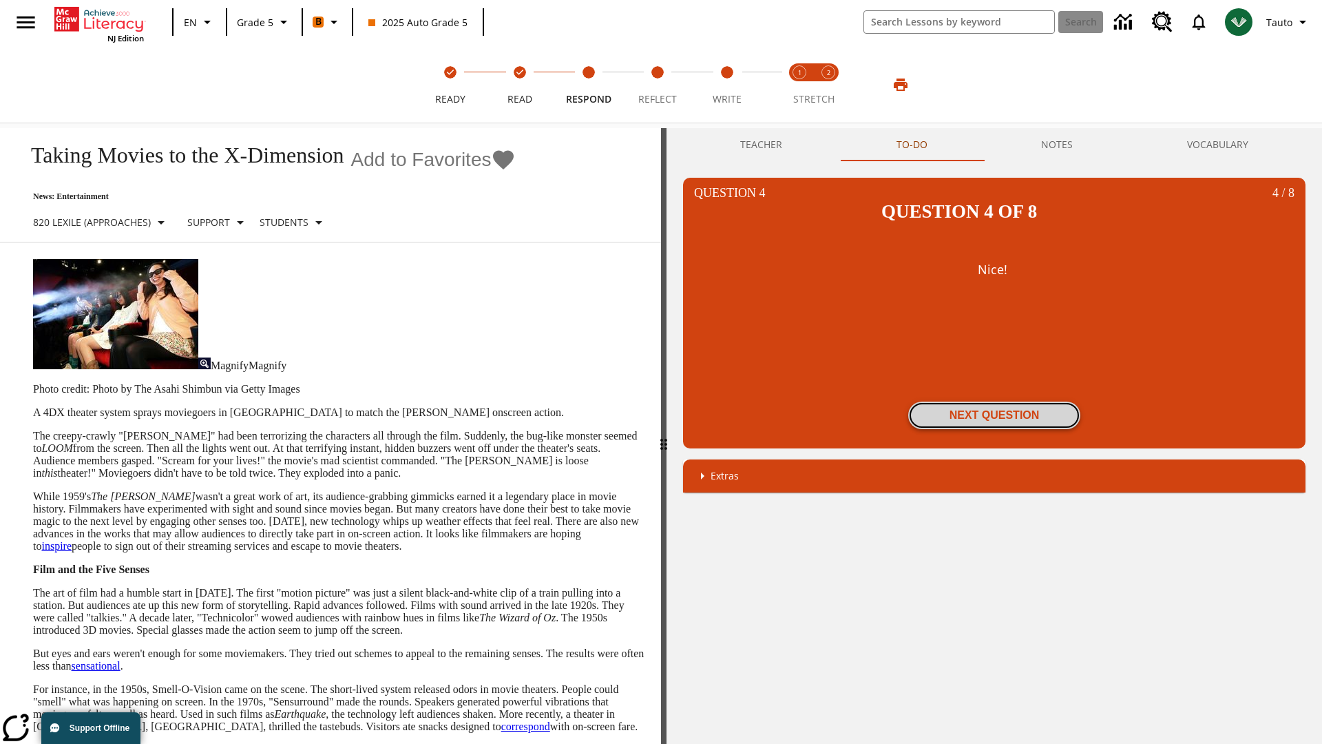
click at [994, 401] on button "Next Question" at bounding box center [994, 415] width 172 height 28
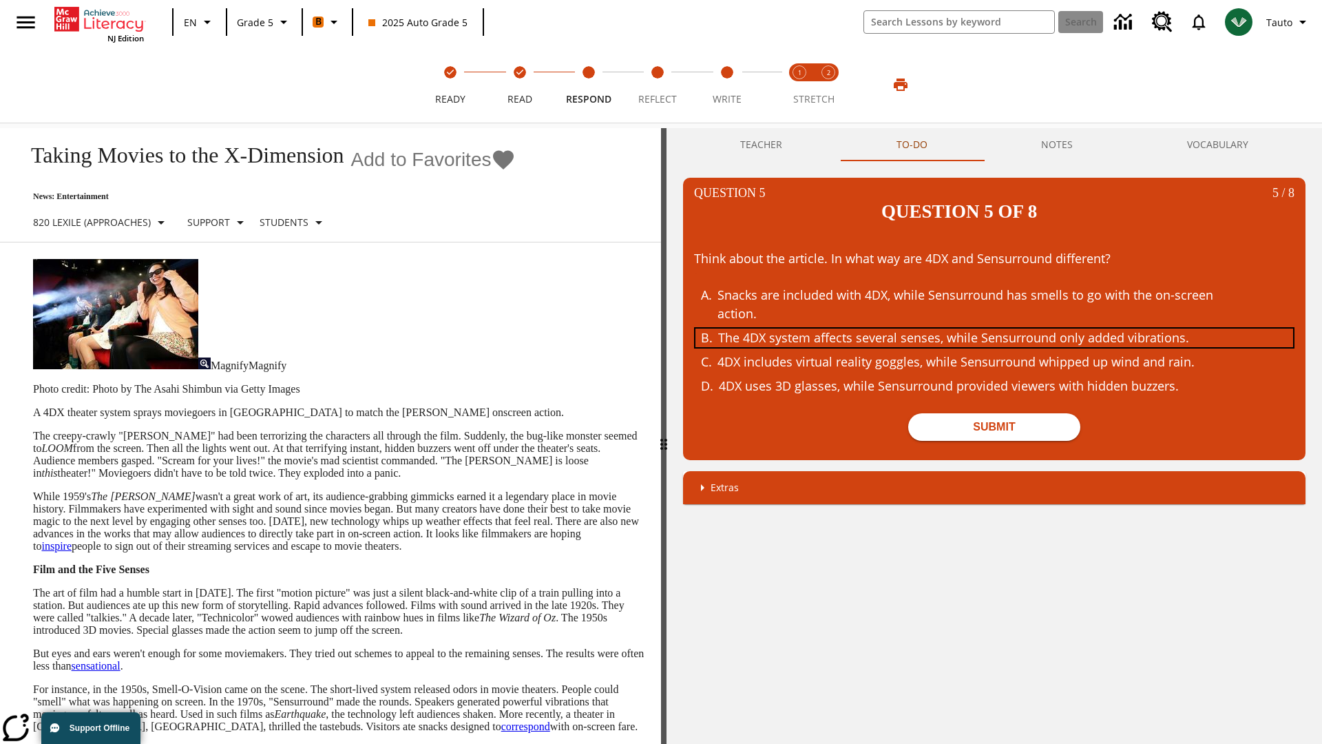
click at [994, 328] on div "The 4DX system affects several senses, while Sensurround only added vibrations." at bounding box center [984, 337] width 533 height 19
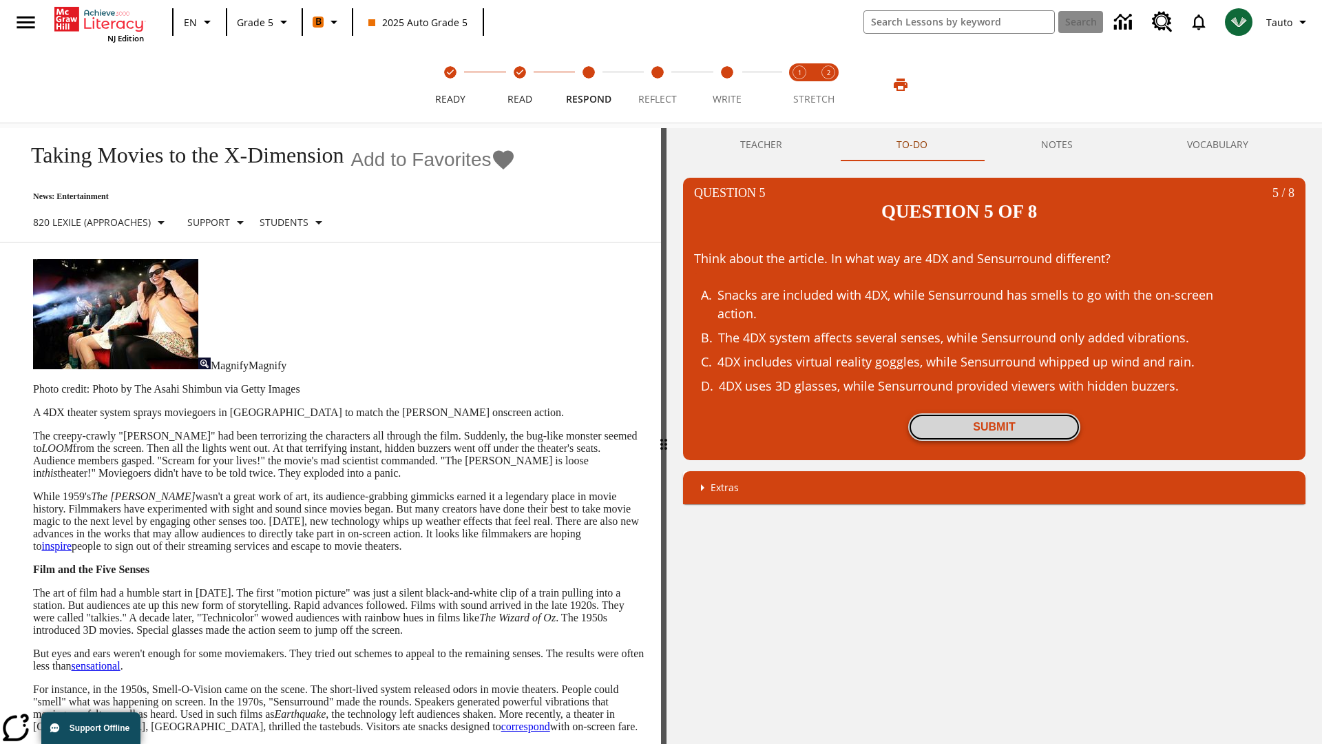
click at [994, 413] on button "Submit" at bounding box center [994, 427] width 172 height 28
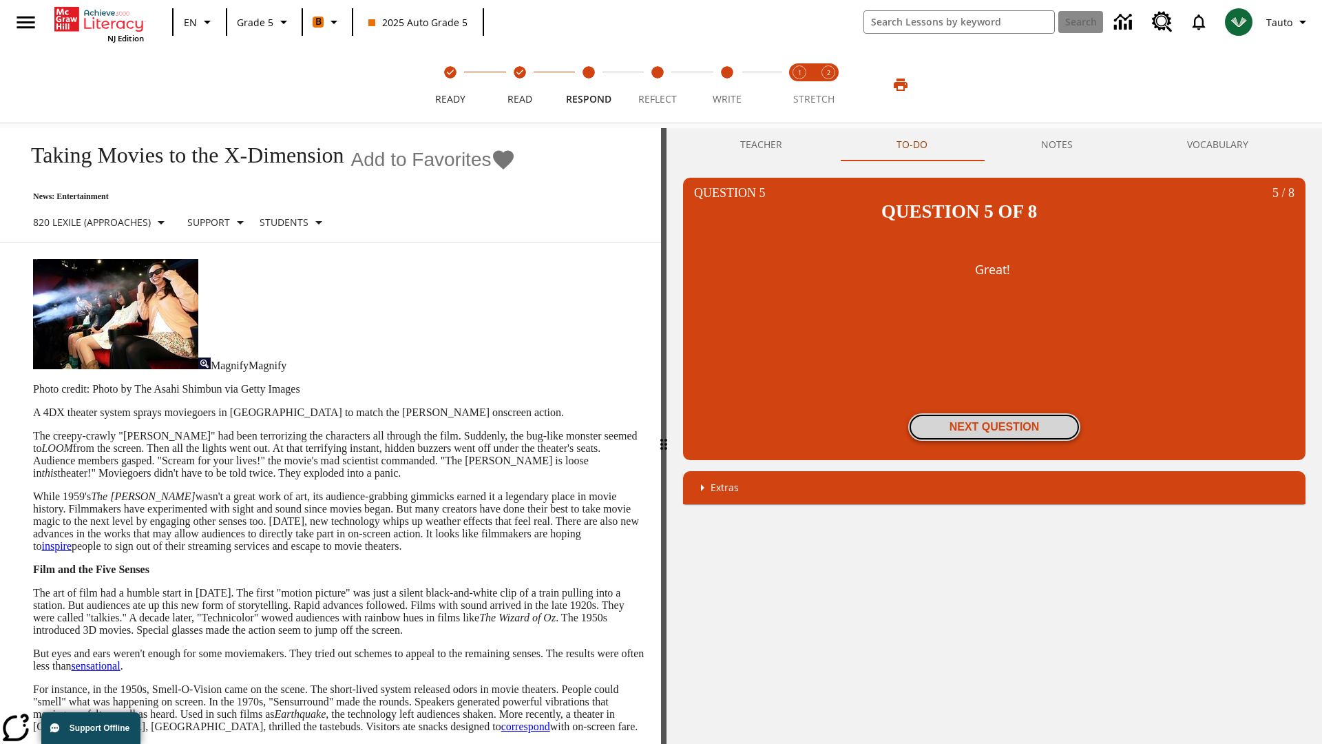
click at [994, 413] on button "Next Question" at bounding box center [994, 427] width 172 height 28
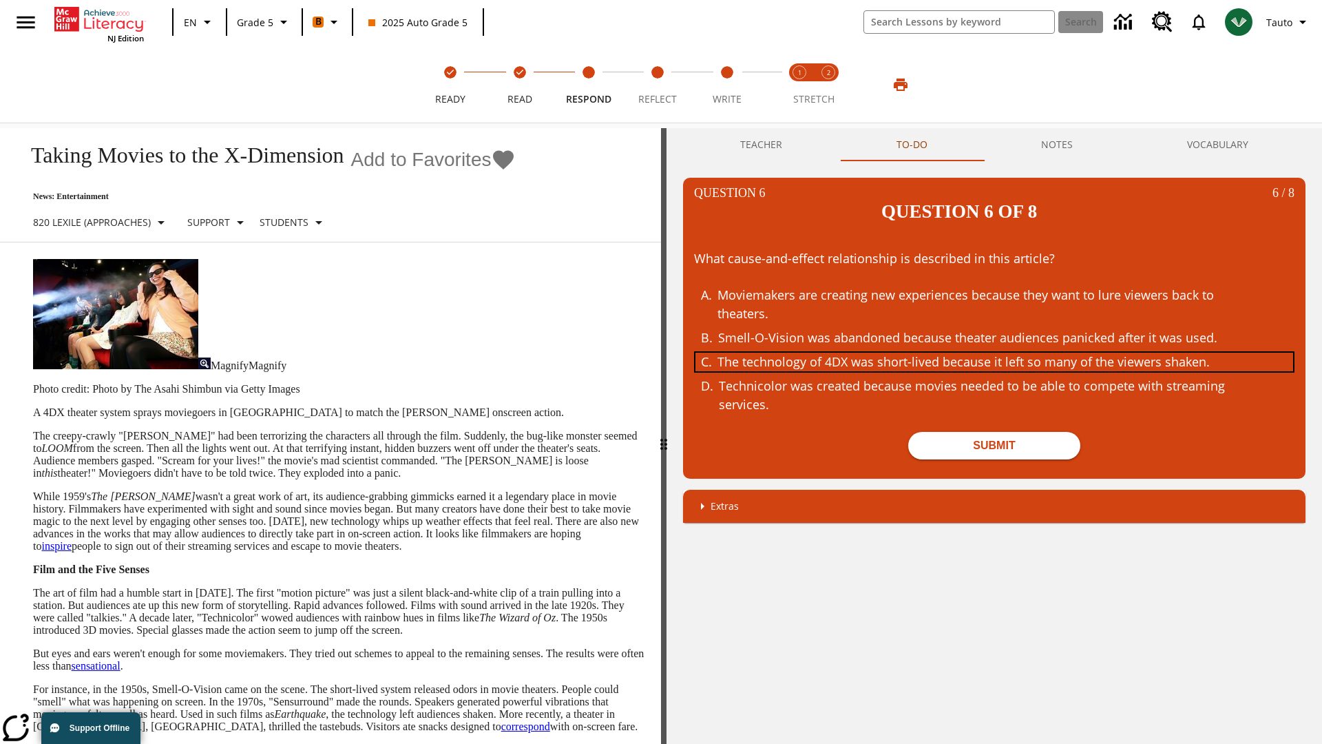
click at [994, 353] on div "The technology of 4DX was short-lived because it left so many of the viewers sh…" at bounding box center [984, 362] width 533 height 19
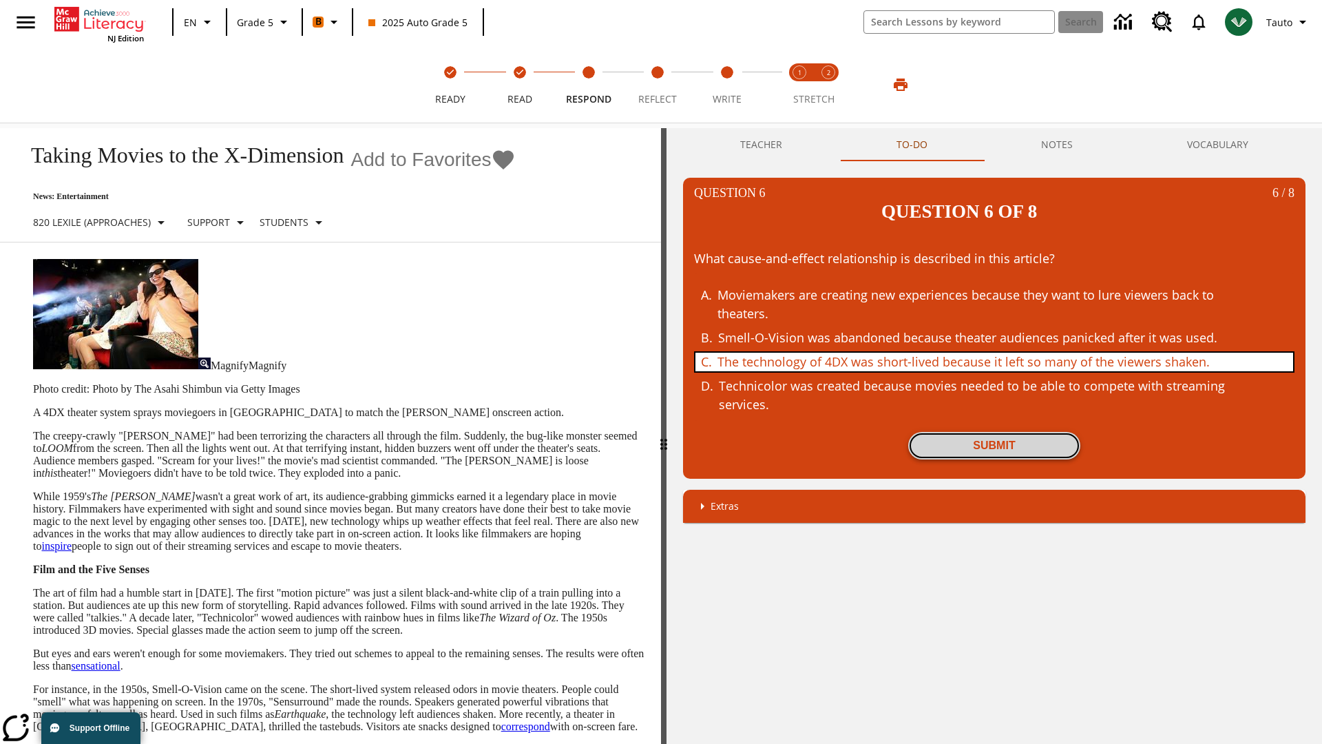
click at [994, 432] on button "Submit" at bounding box center [994, 446] width 172 height 28
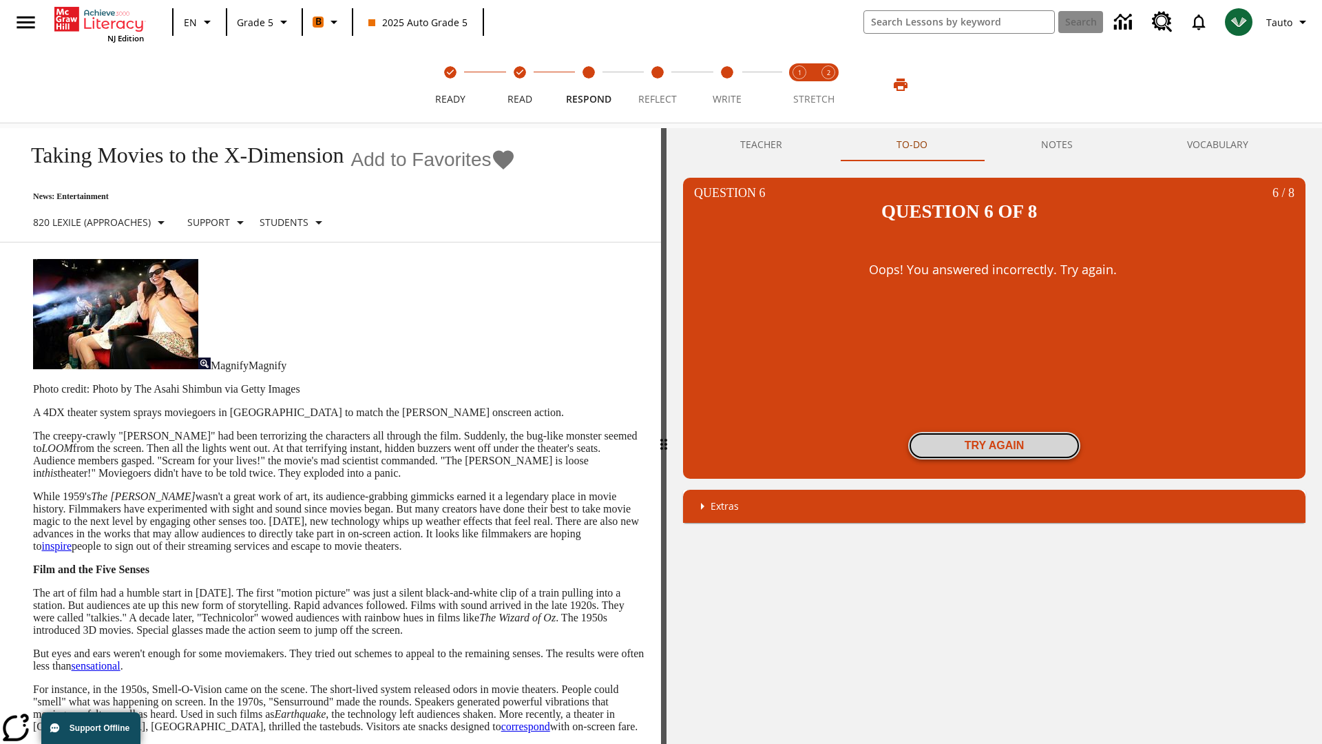
click at [994, 432] on button "Try again" at bounding box center [994, 446] width 172 height 28
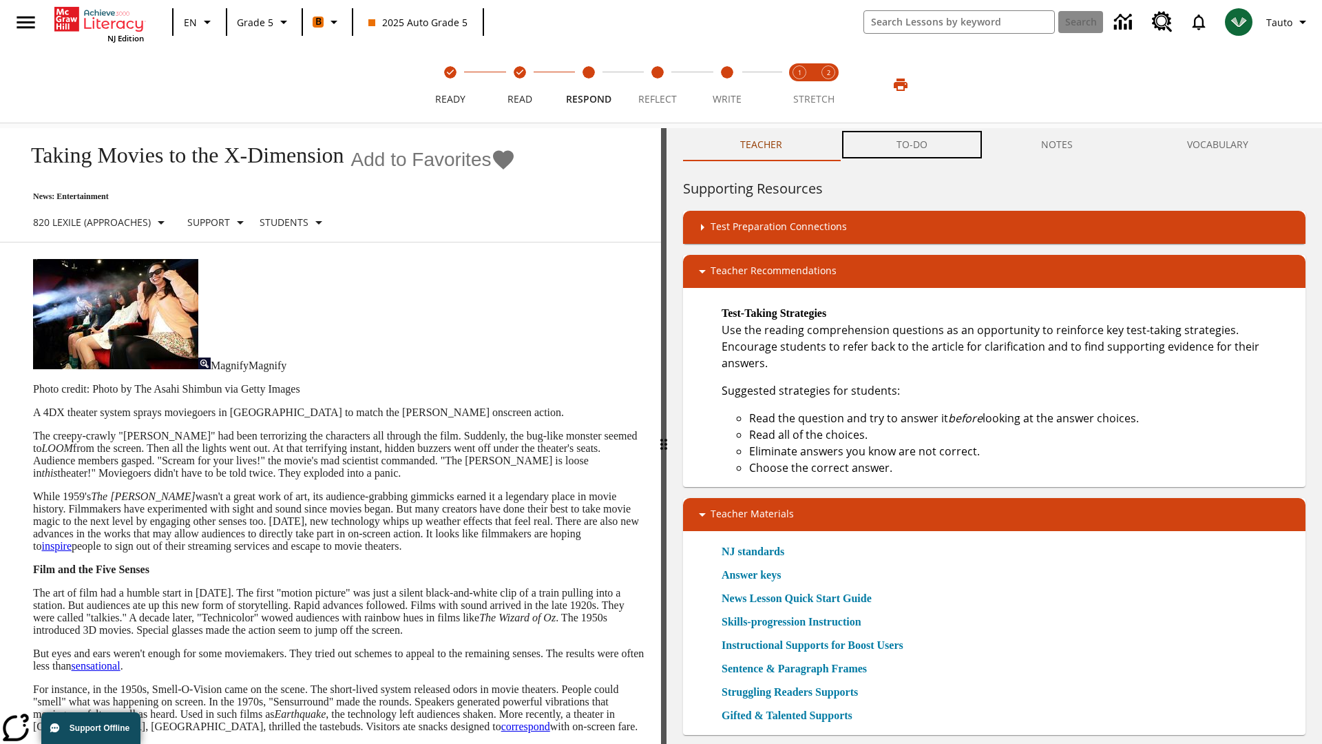
click at [912, 145] on button "TO-DO" at bounding box center [911, 144] width 145 height 33
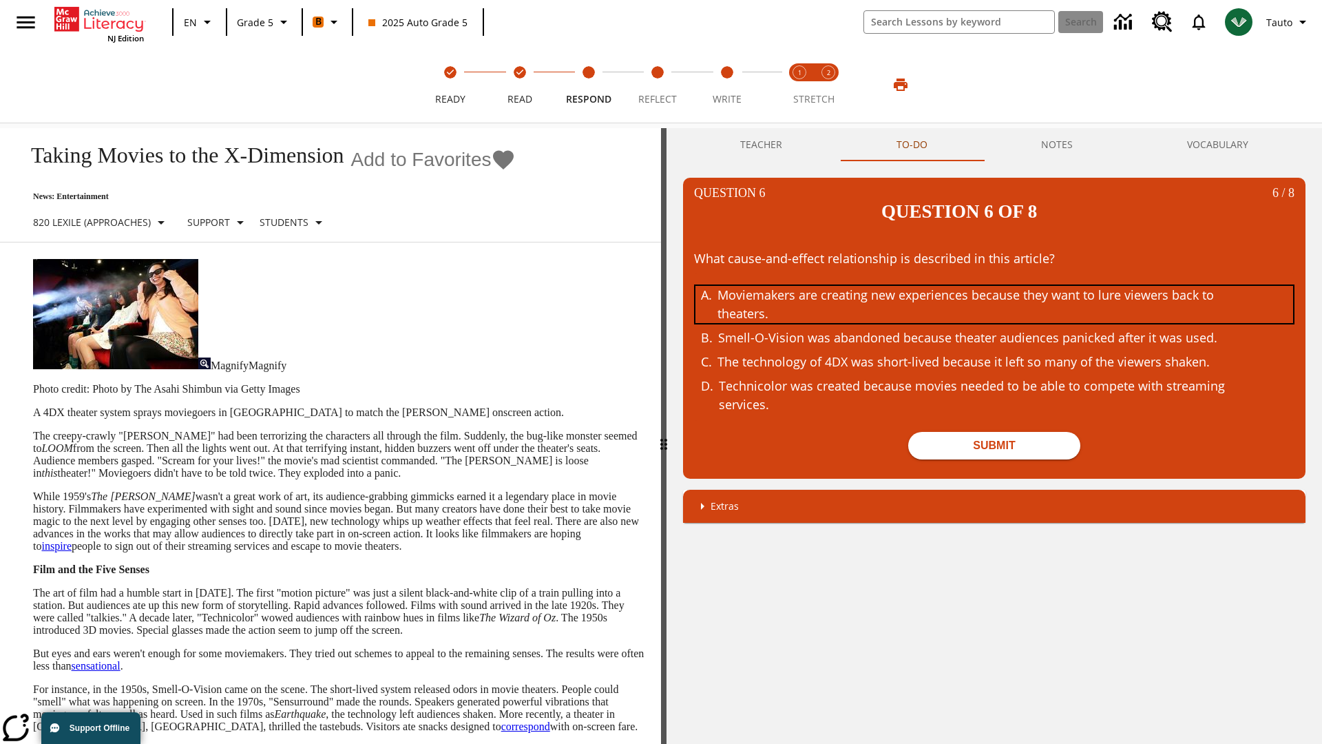
click at [994, 286] on div "Moviemakers are creating new experiences because they want to lure viewers back…" at bounding box center [984, 304] width 533 height 37
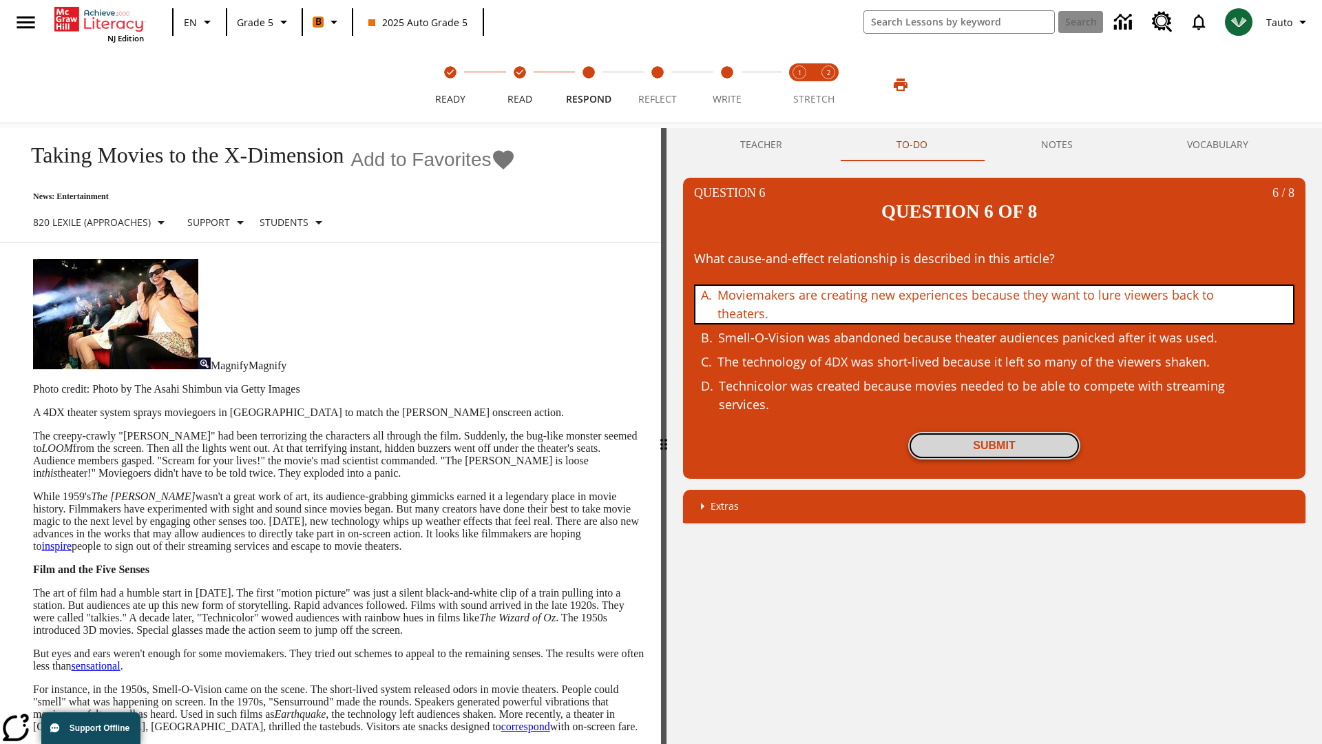
click at [994, 432] on button "Submit" at bounding box center [994, 446] width 172 height 28
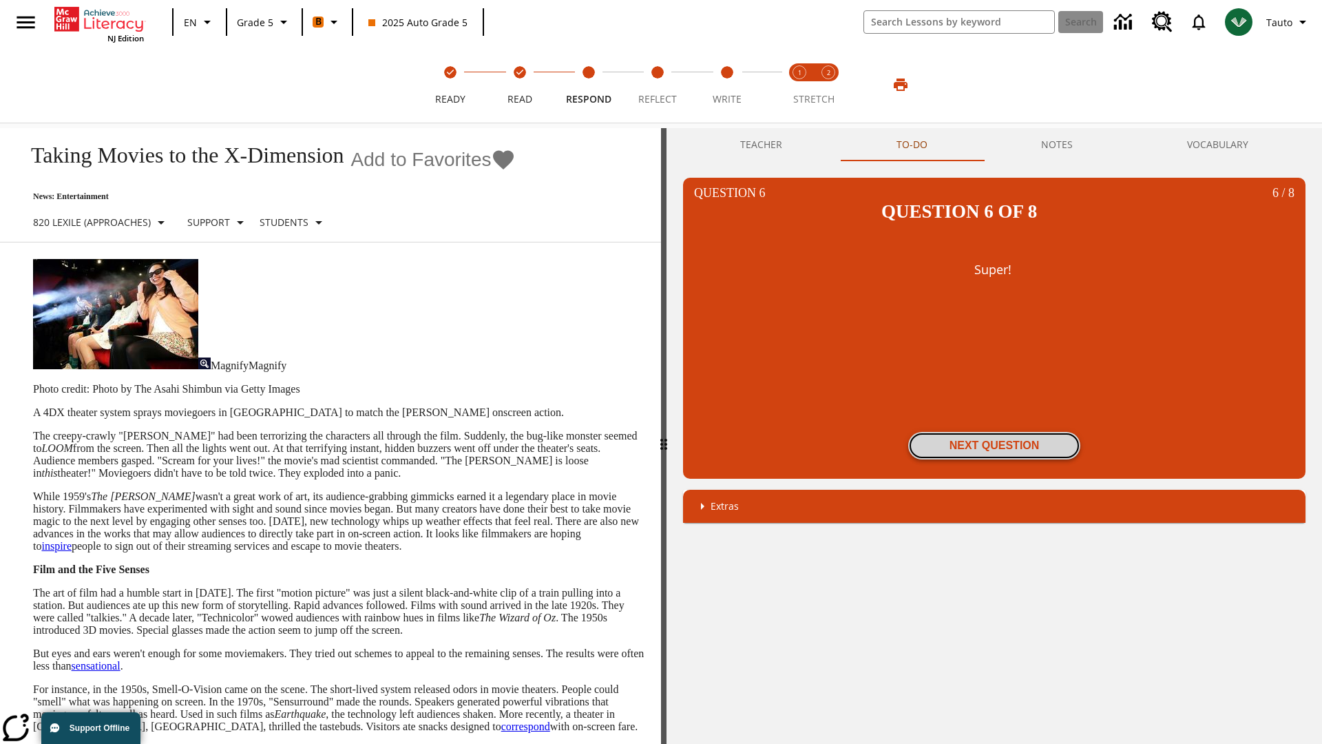
click at [994, 432] on button "Next Question" at bounding box center [994, 446] width 172 height 28
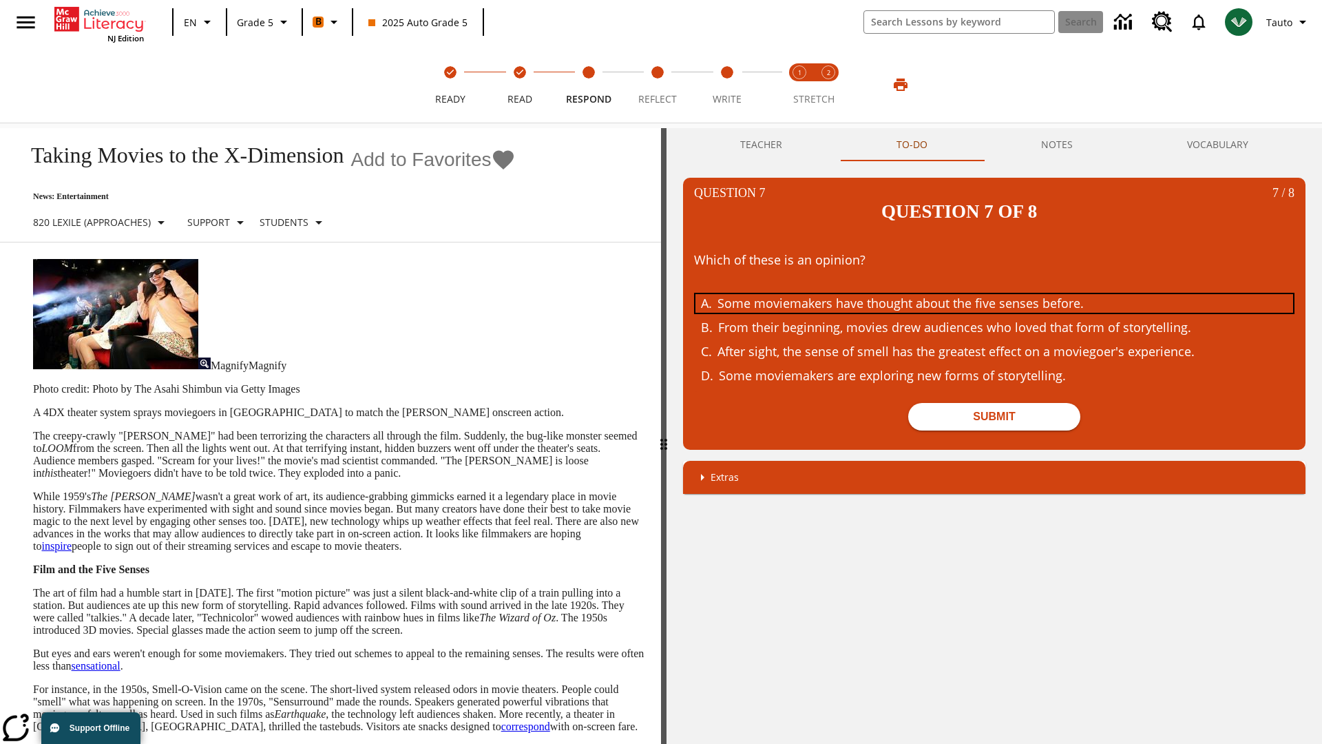
click at [994, 294] on div "Some moviemakers have thought about the five senses before." at bounding box center [984, 303] width 533 height 19
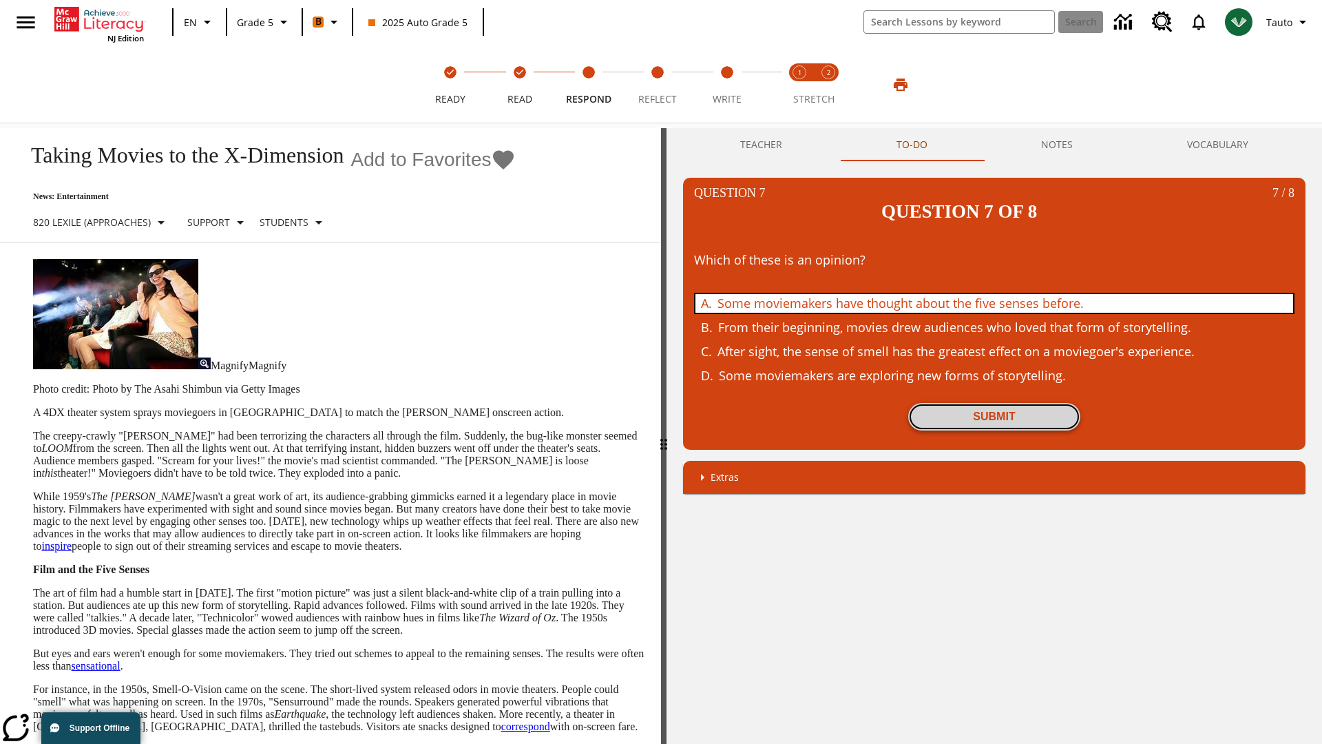
click at [994, 403] on button "Submit" at bounding box center [994, 417] width 172 height 28
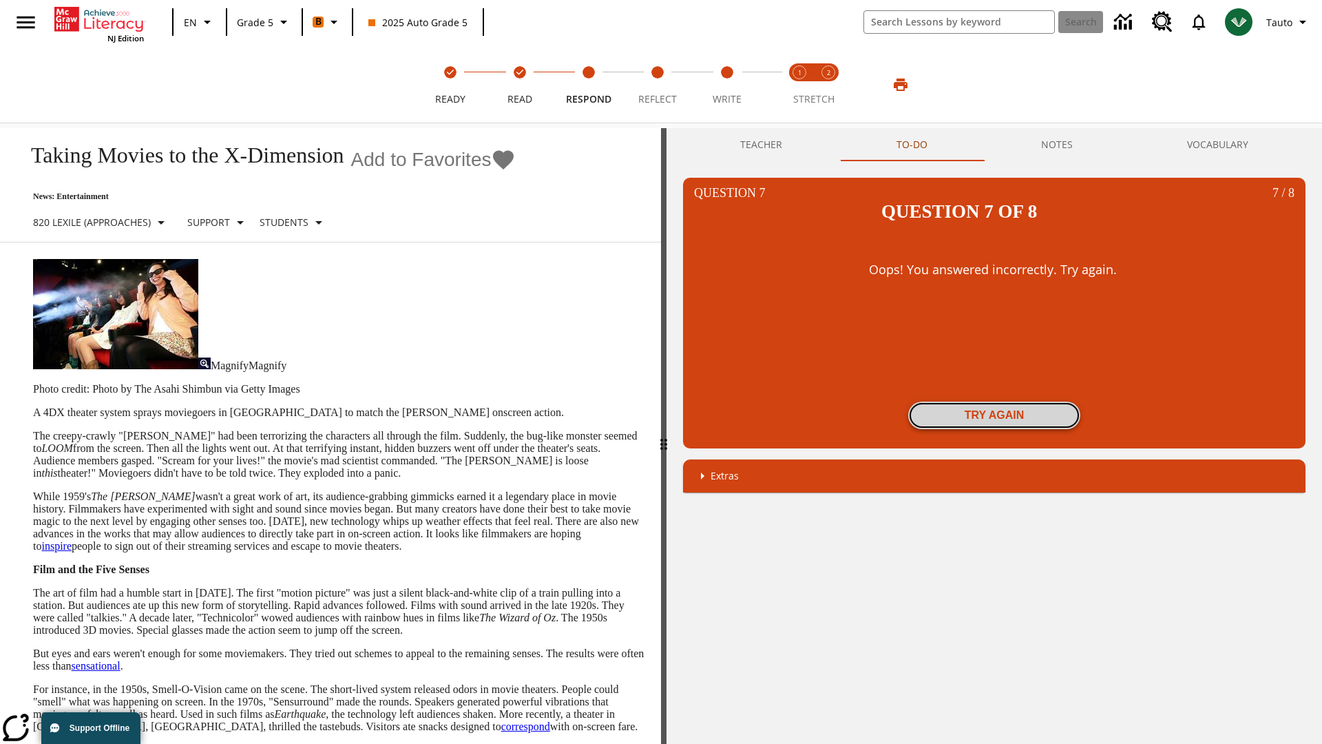
click at [994, 401] on button "Try again" at bounding box center [994, 415] width 172 height 28
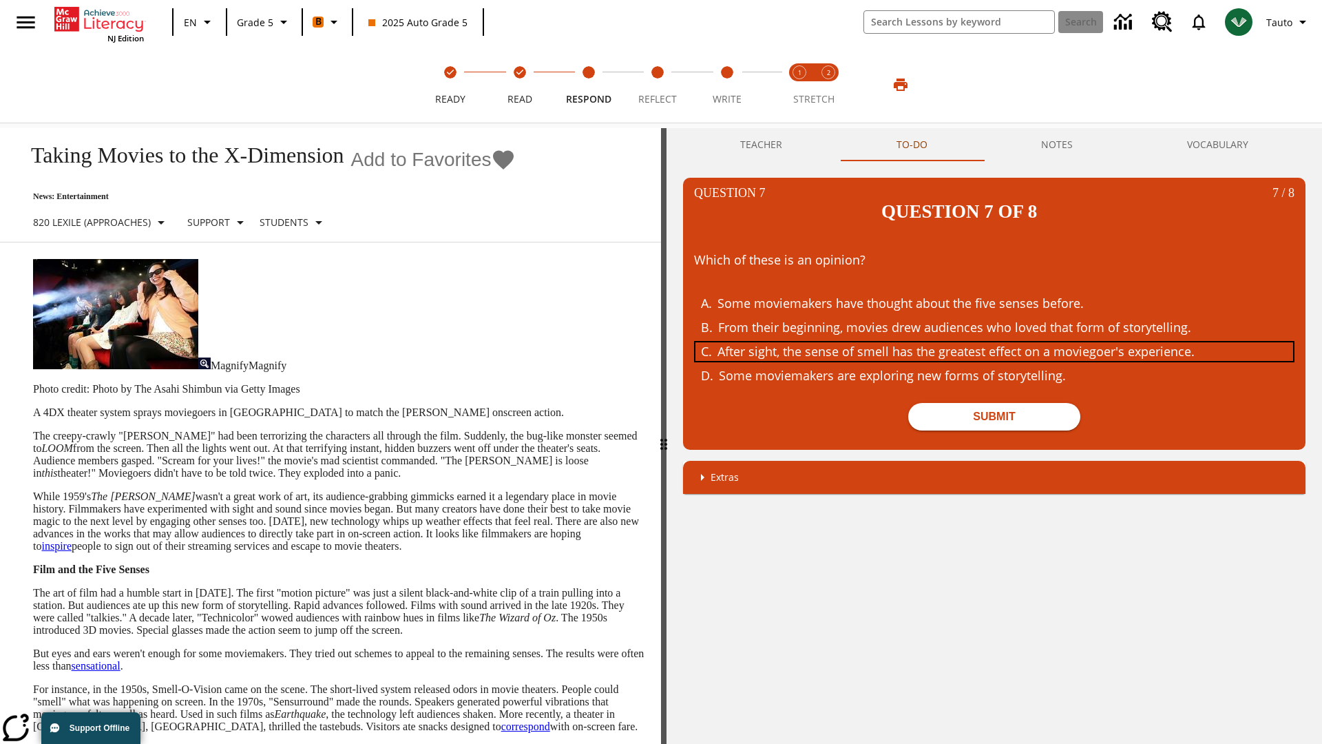
click at [994, 342] on div "After sight, the sense of smell has the greatest effect on a moviegoer's experi…" at bounding box center [984, 351] width 533 height 19
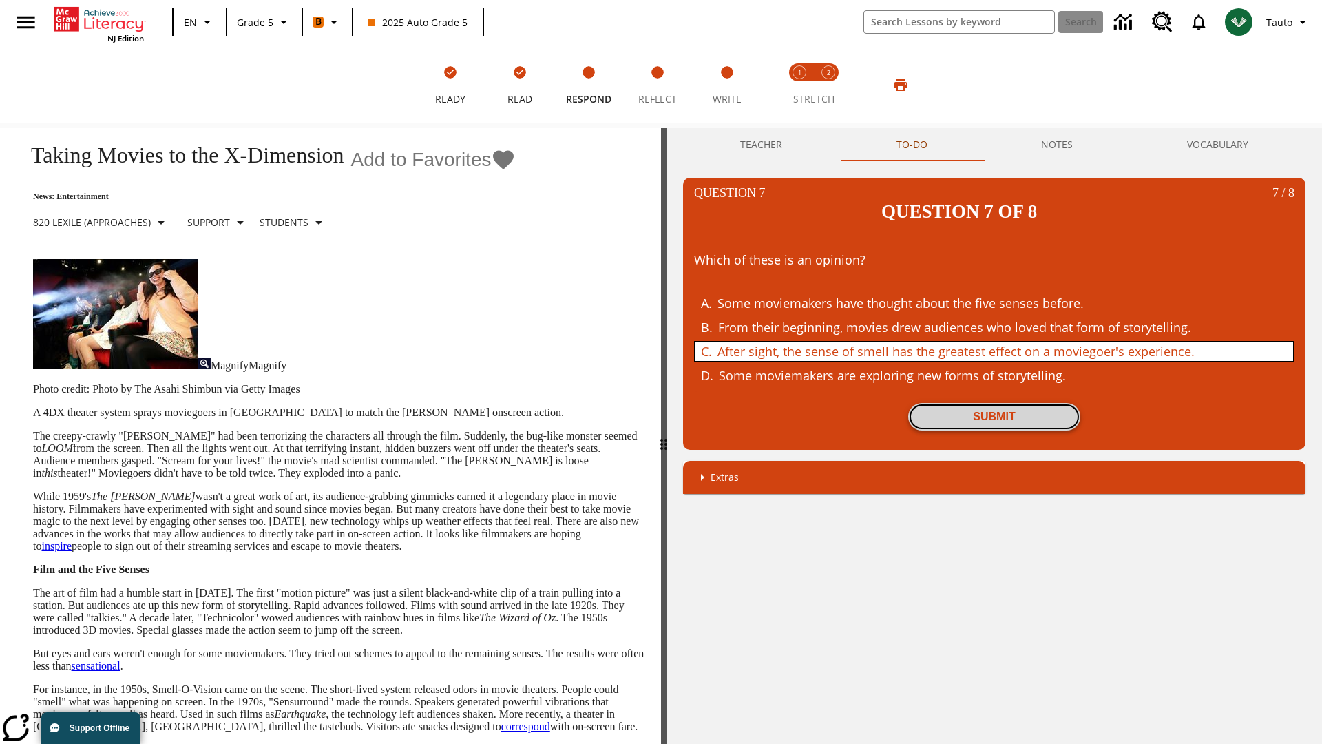
click at [994, 403] on button "Submit" at bounding box center [994, 417] width 172 height 28
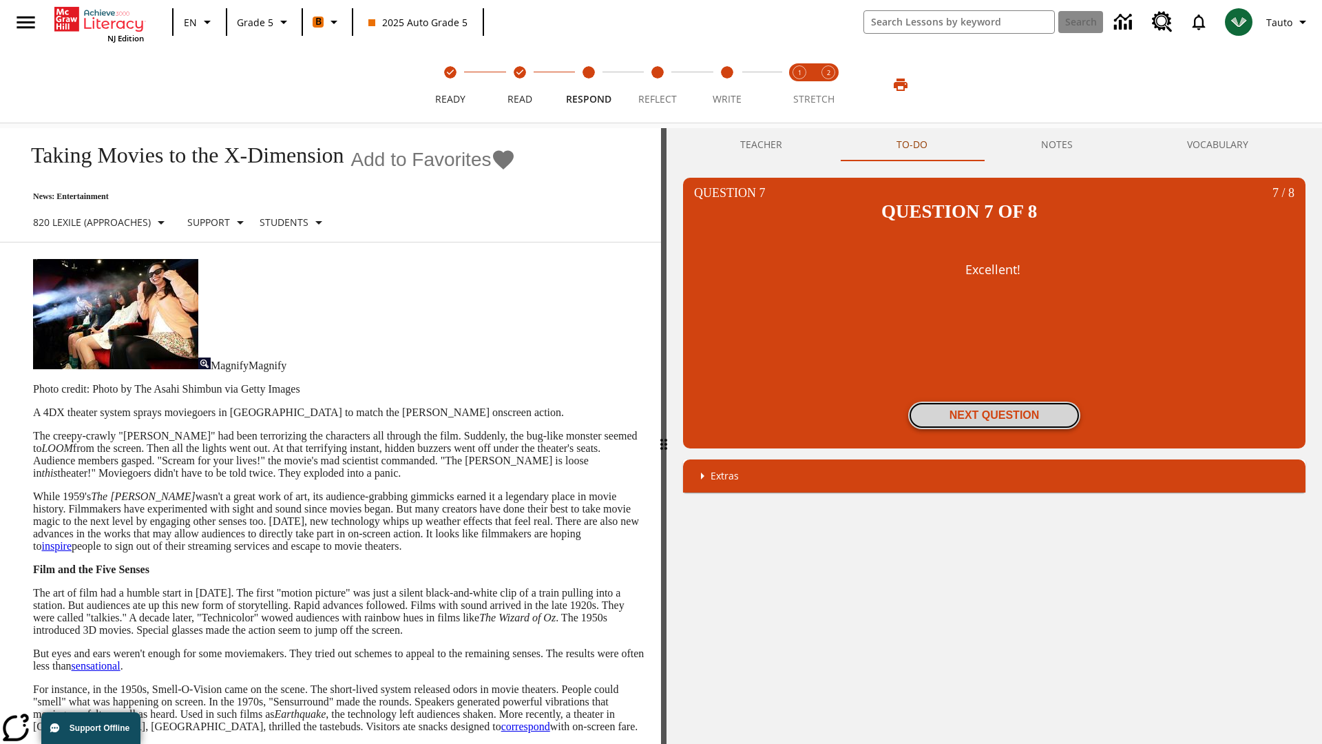
click at [994, 401] on button "Next Question" at bounding box center [994, 415] width 172 height 28
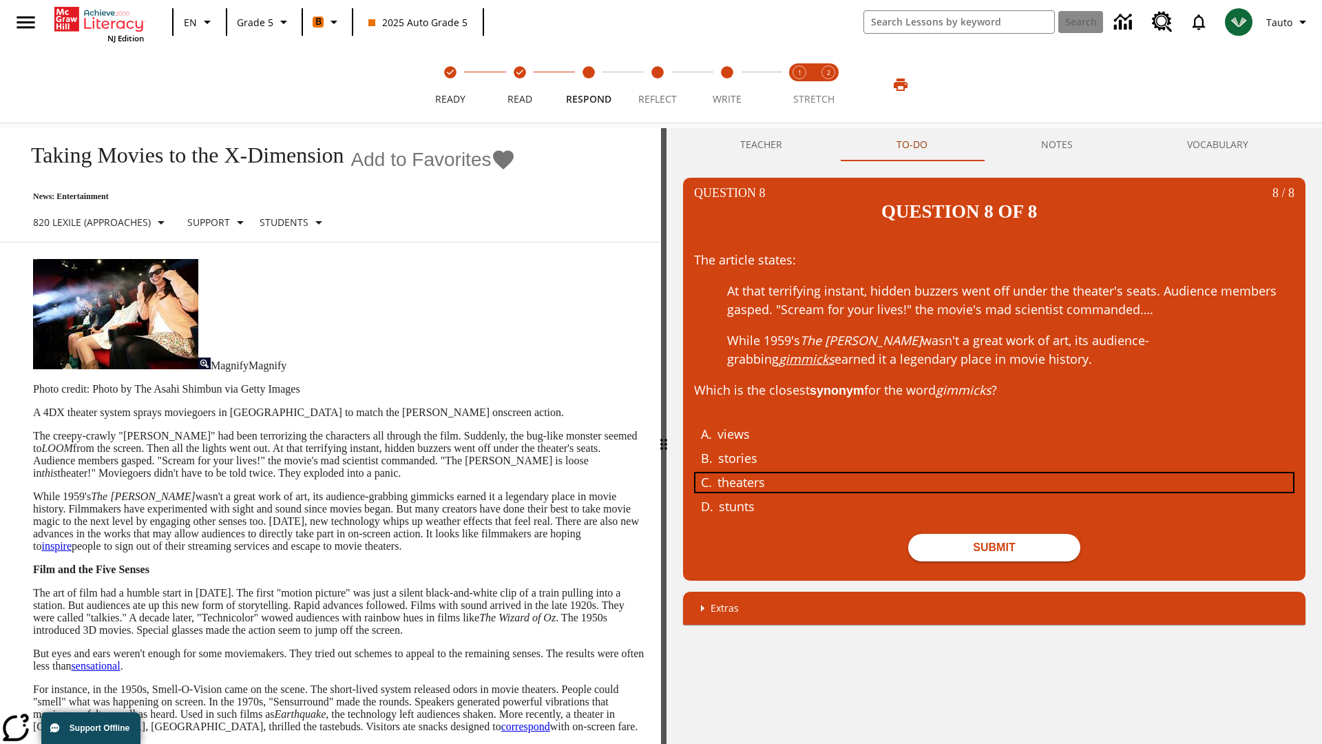
click at [994, 473] on div "theaters" at bounding box center [984, 482] width 533 height 19
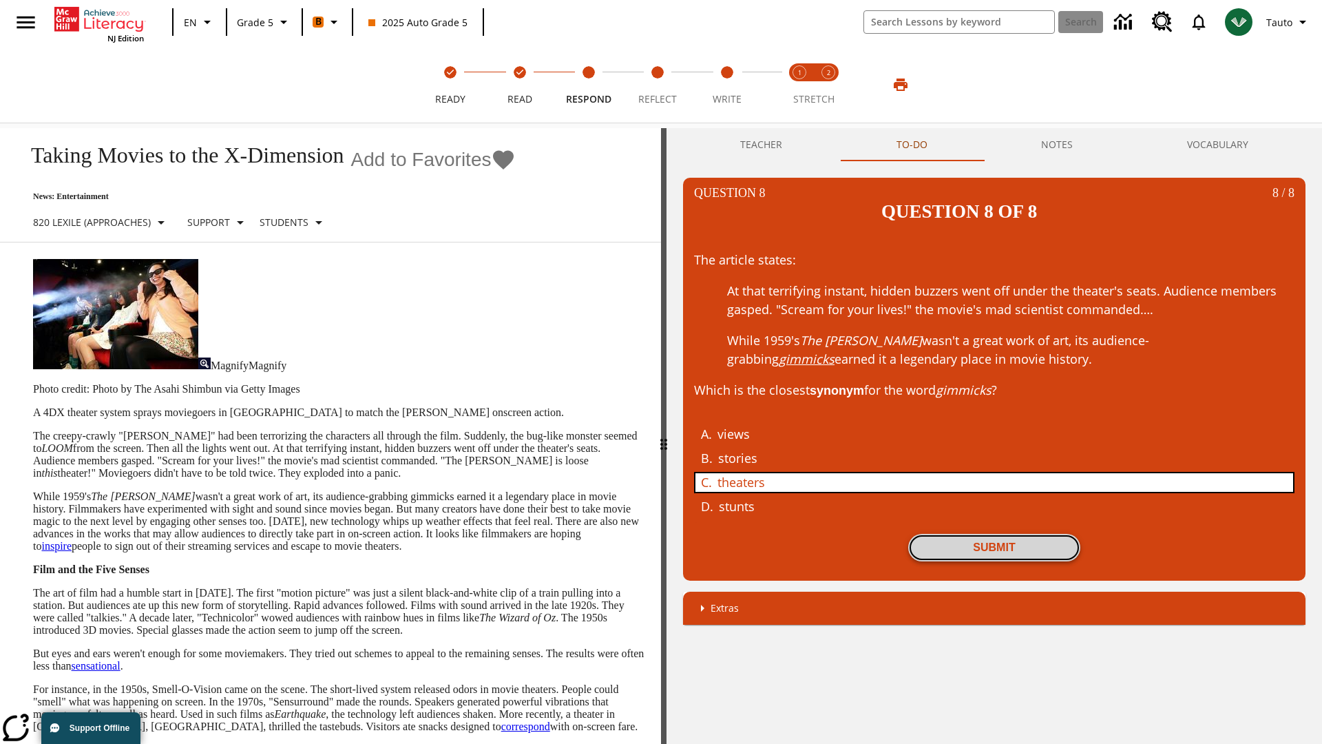
click at [994, 534] on button "Submit" at bounding box center [994, 548] width 172 height 28
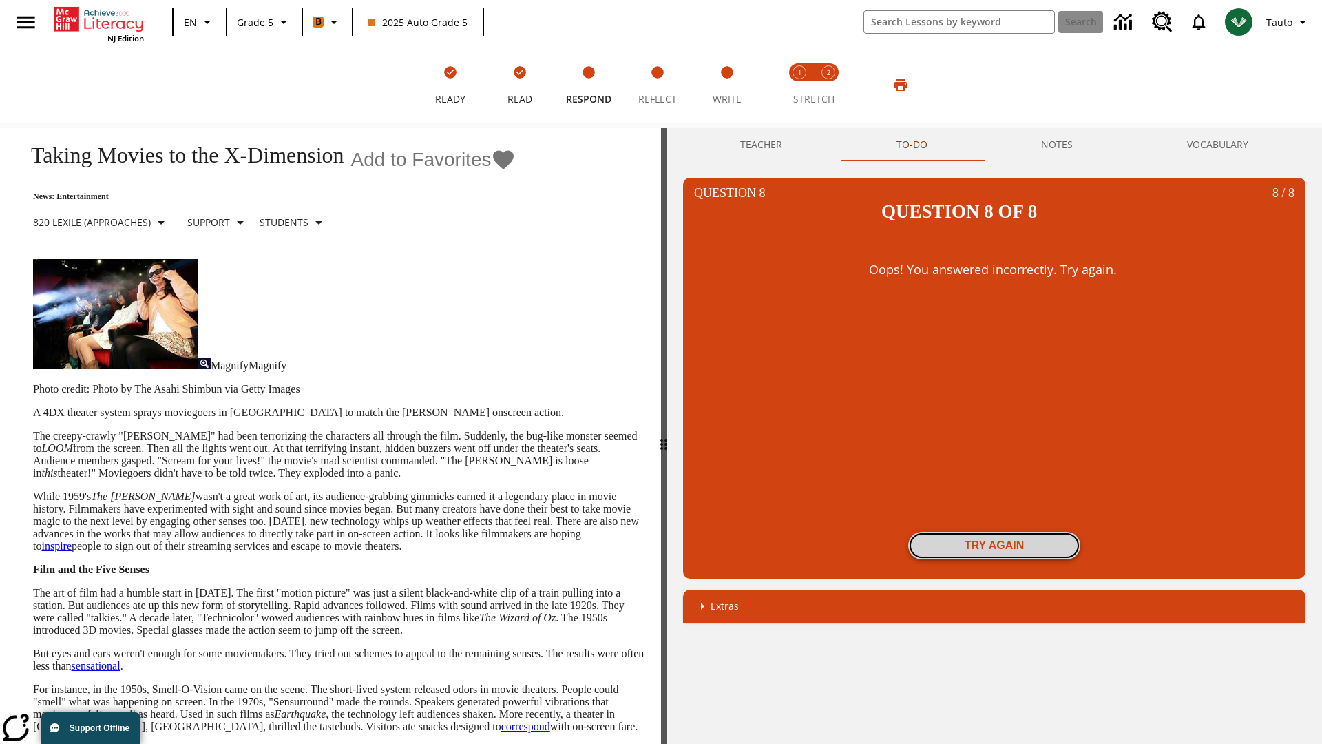
click at [994, 532] on button "Try again" at bounding box center [994, 546] width 172 height 28
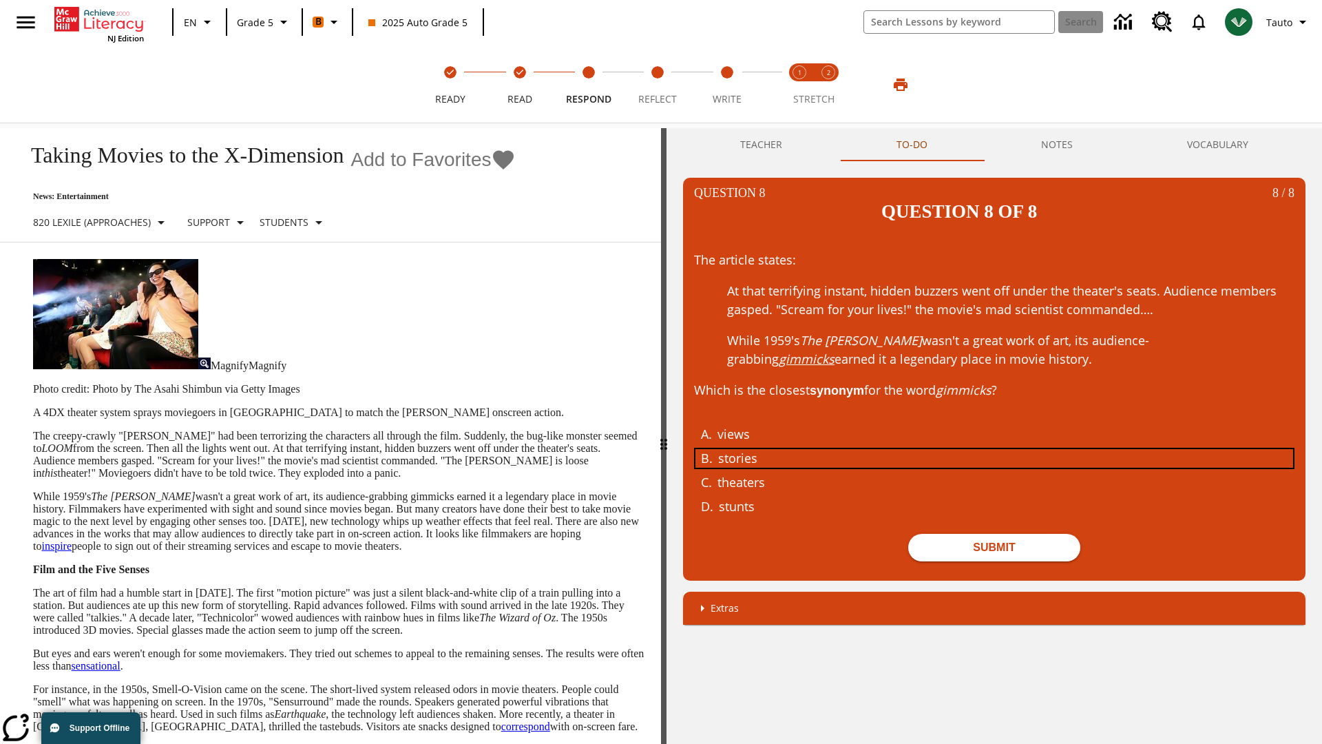
click at [994, 449] on div "stories" at bounding box center [984, 458] width 533 height 19
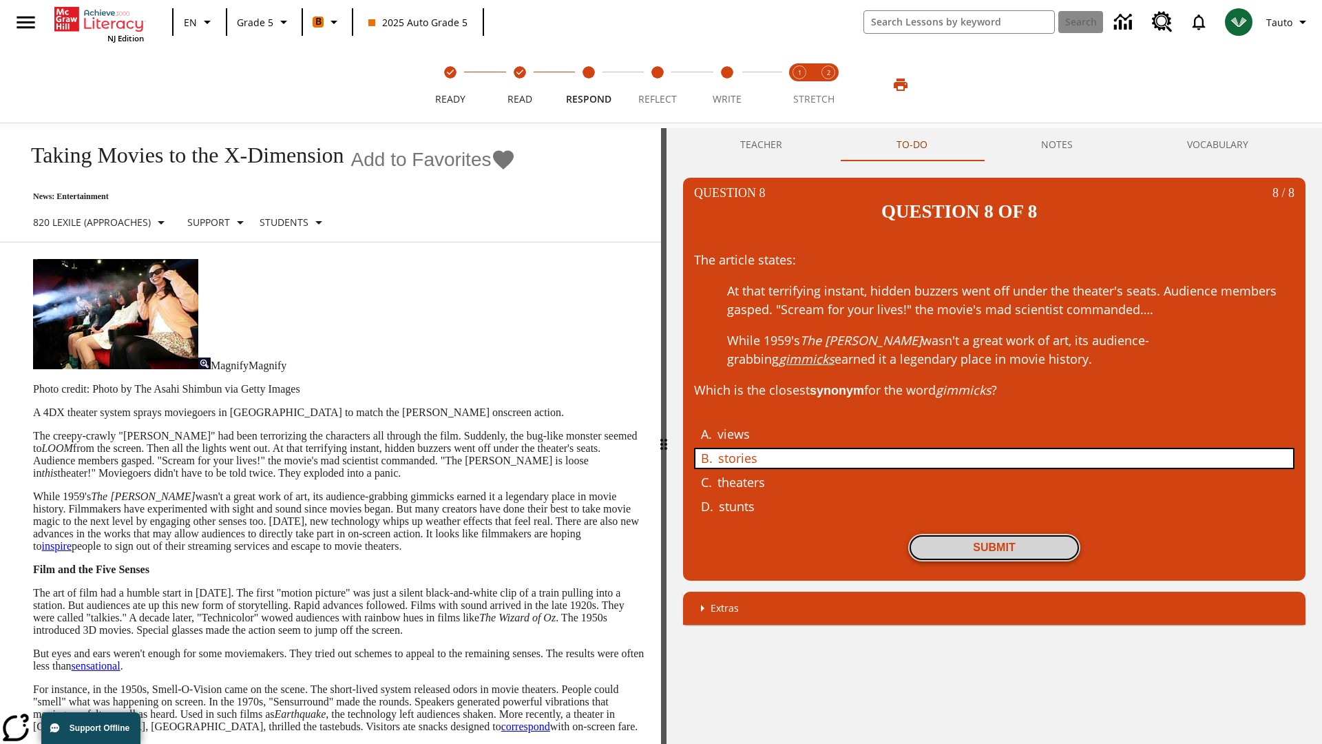
click at [994, 534] on button "Submit" at bounding box center [994, 548] width 172 height 28
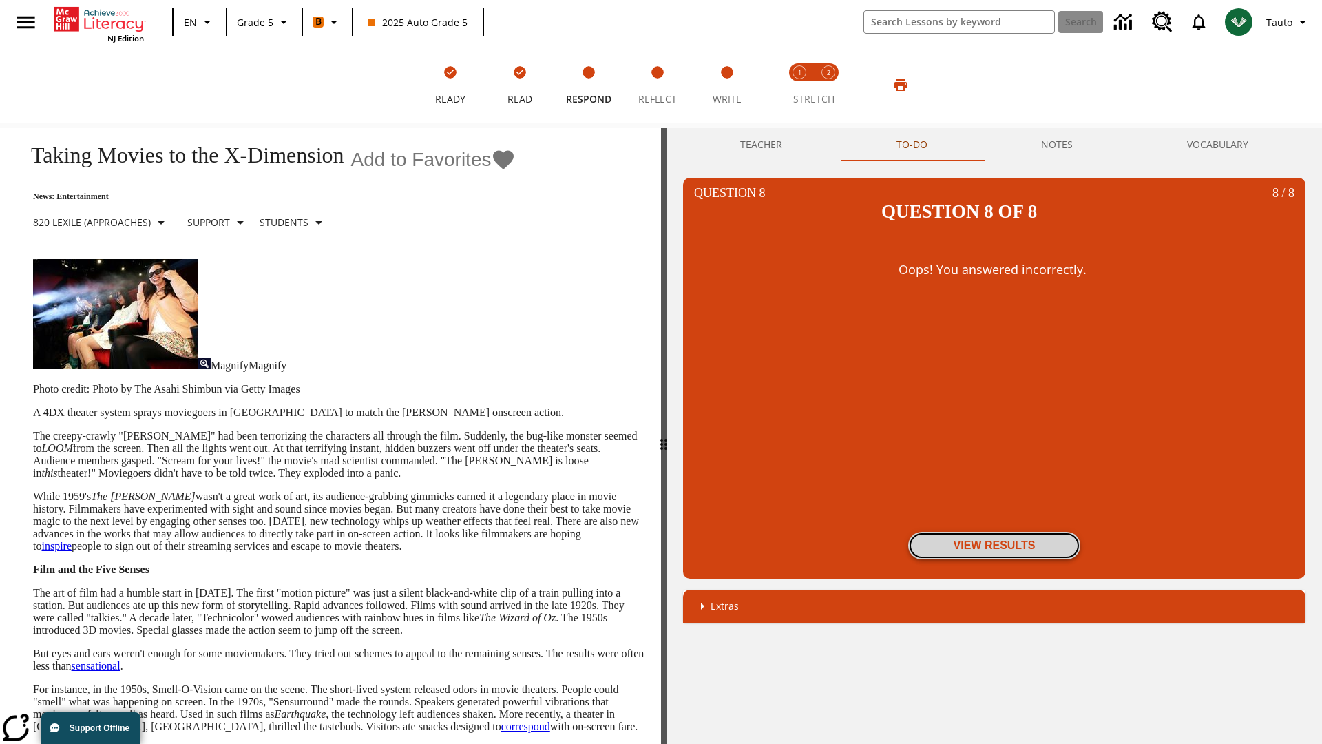
click at [994, 532] on button "View Results" at bounding box center [994, 546] width 172 height 28
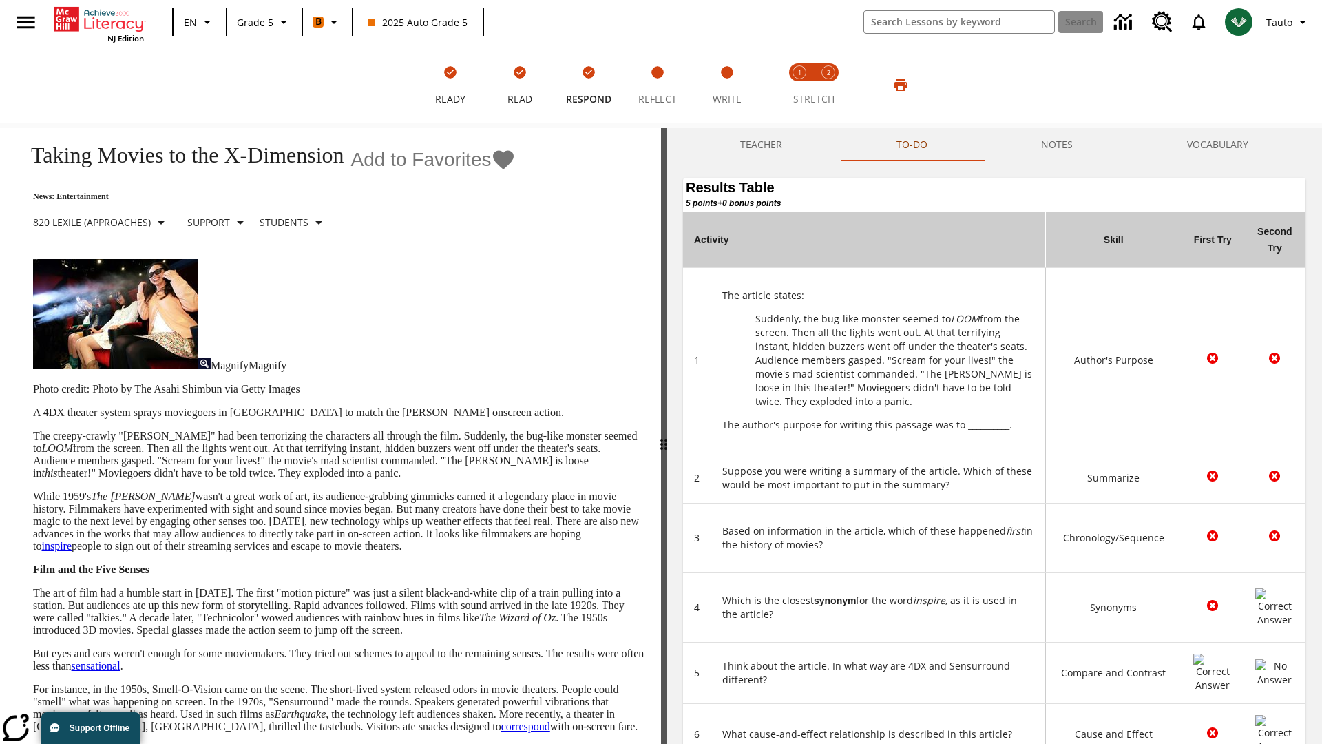
scroll to position [376, 0]
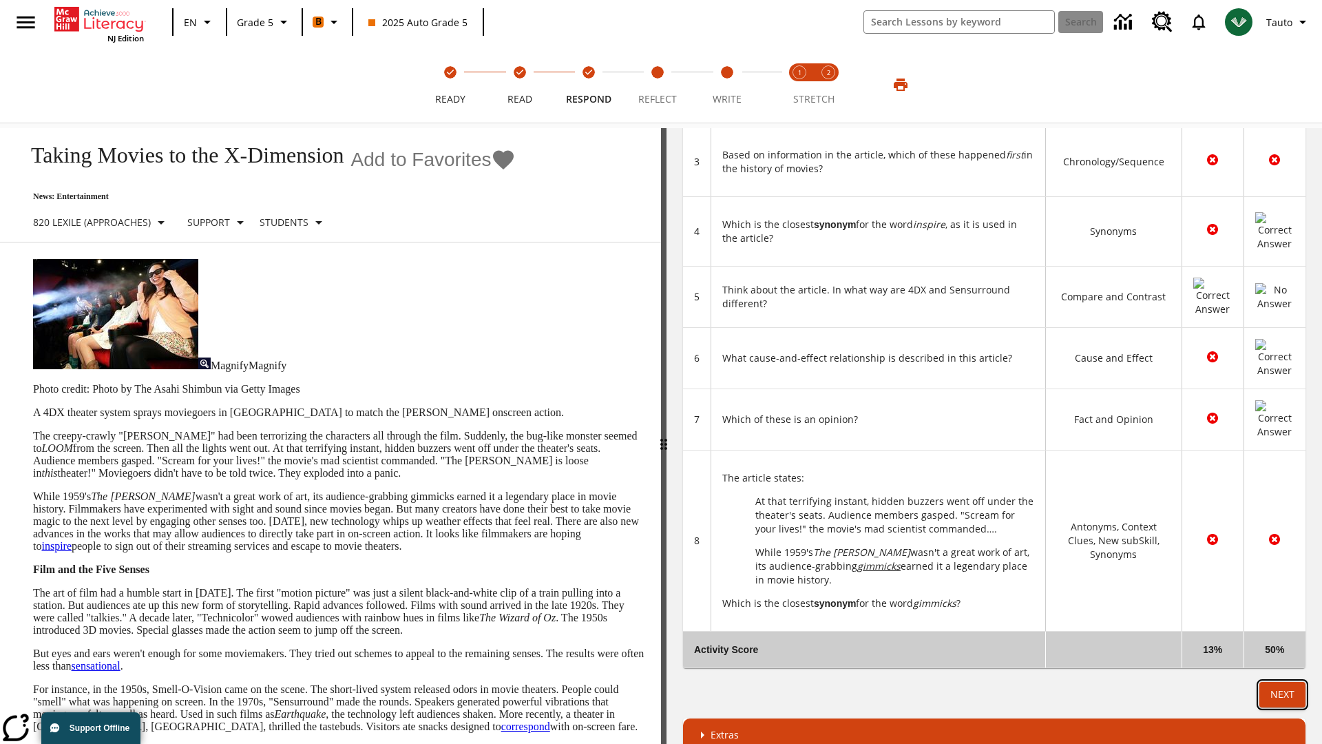
click at [1282, 682] on button "Next" at bounding box center [1282, 694] width 46 height 25
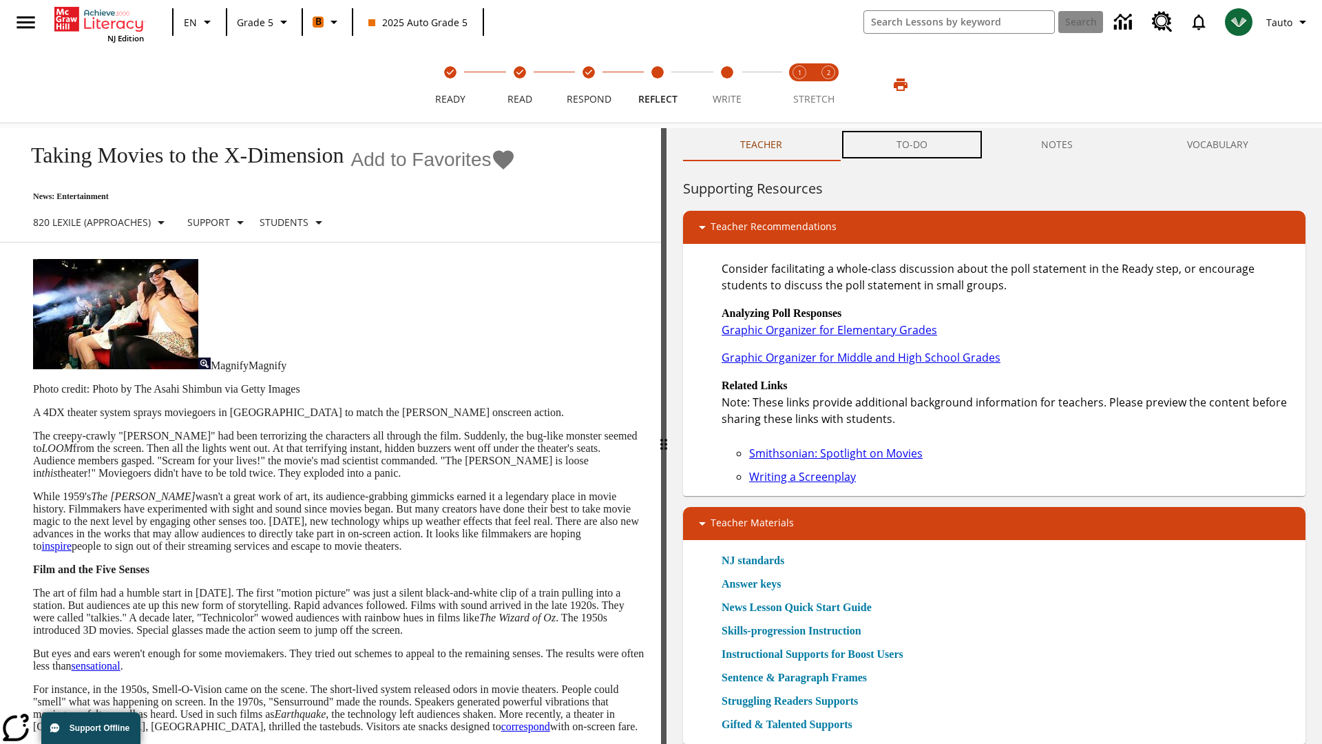
click at [912, 145] on button "TO-DO" at bounding box center [911, 144] width 145 height 33
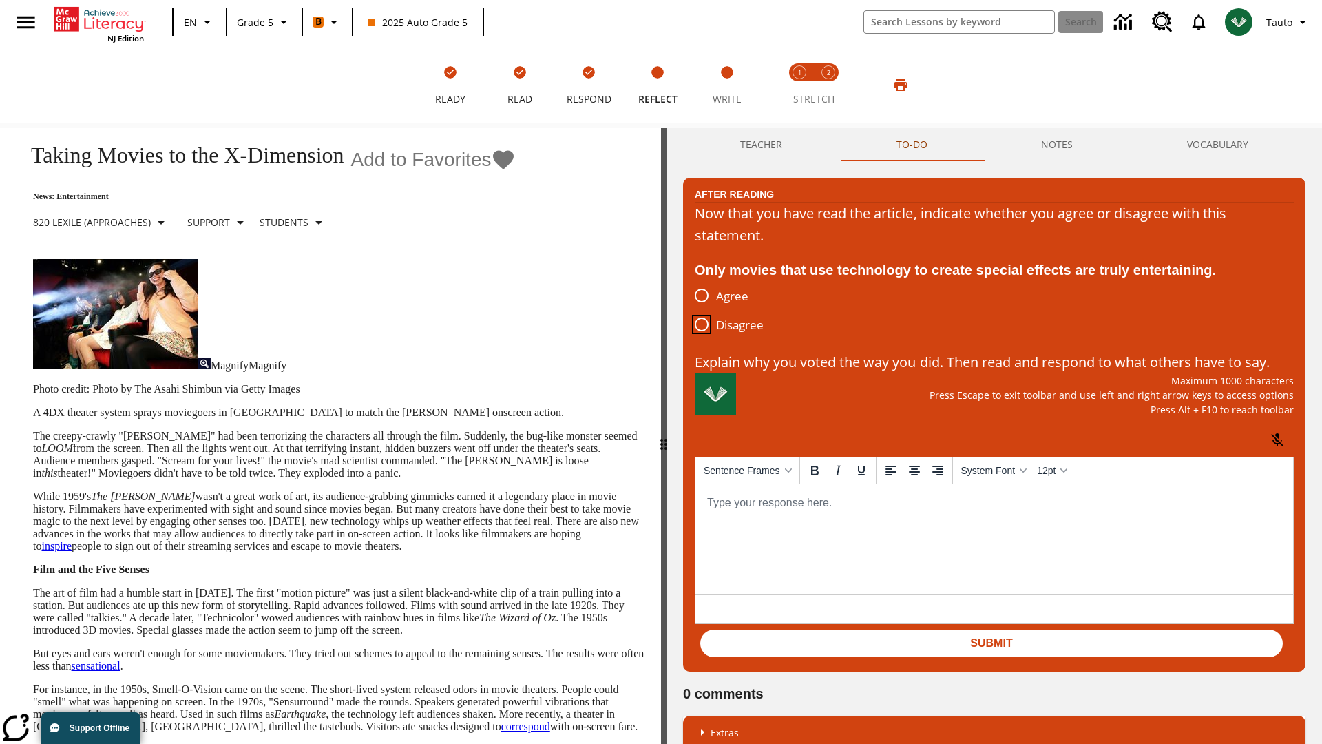
click at [702, 325] on input "Disagree" at bounding box center [701, 324] width 29 height 29
radio input "true"
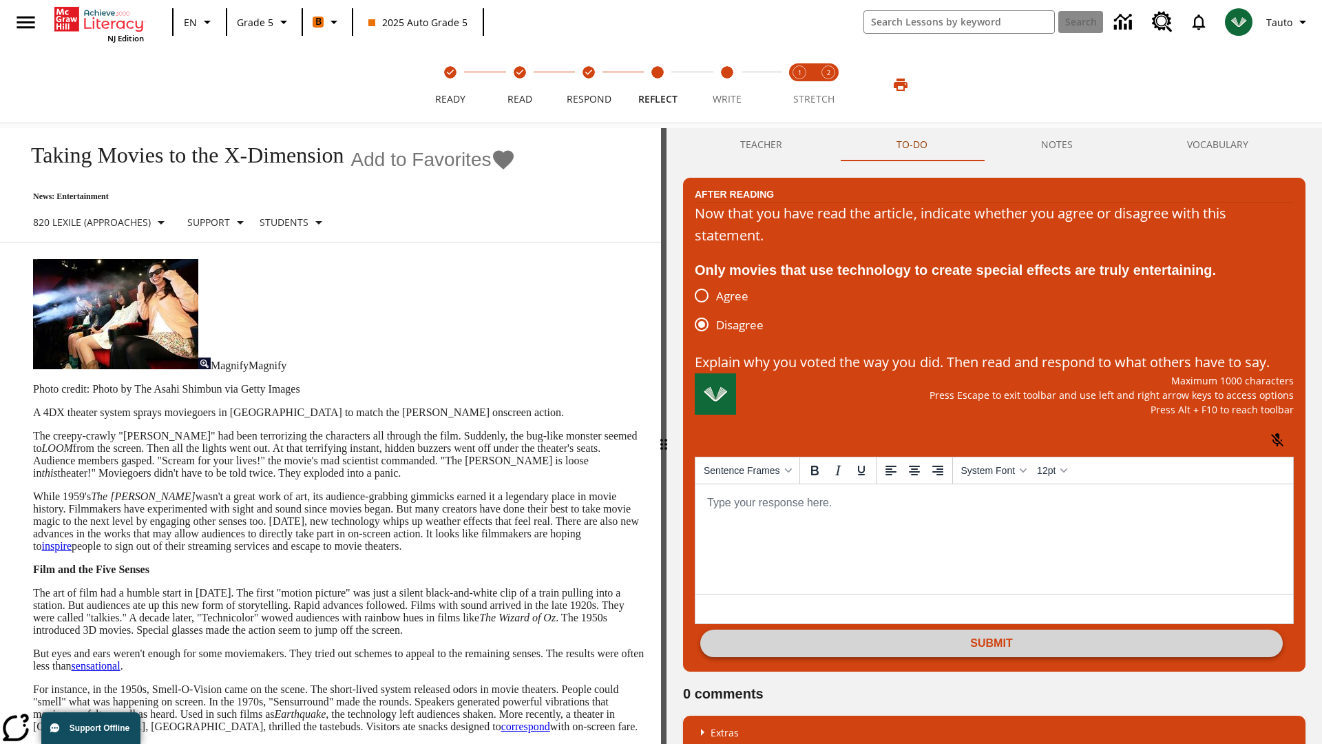
click at [992, 657] on button "Submit" at bounding box center [991, 643] width 583 height 28
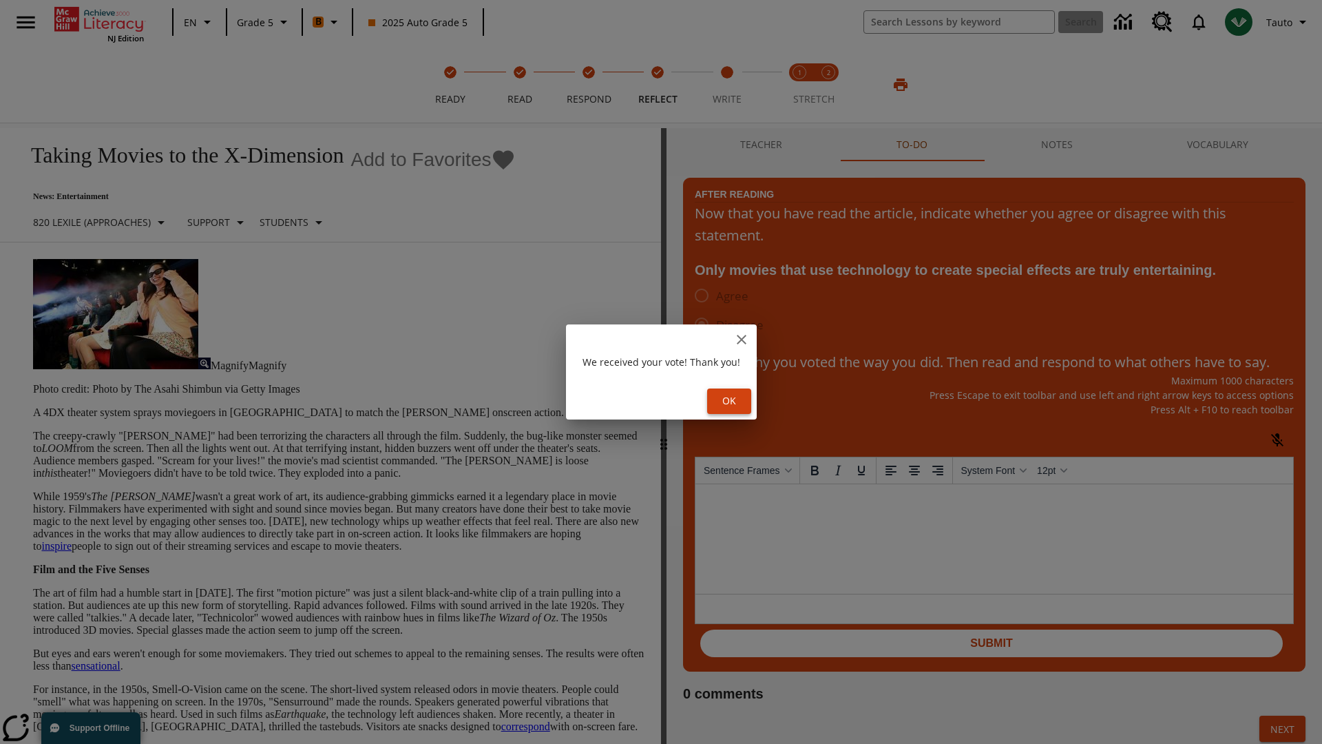
click at [731, 401] on button "Ok" at bounding box center [729, 400] width 44 height 25
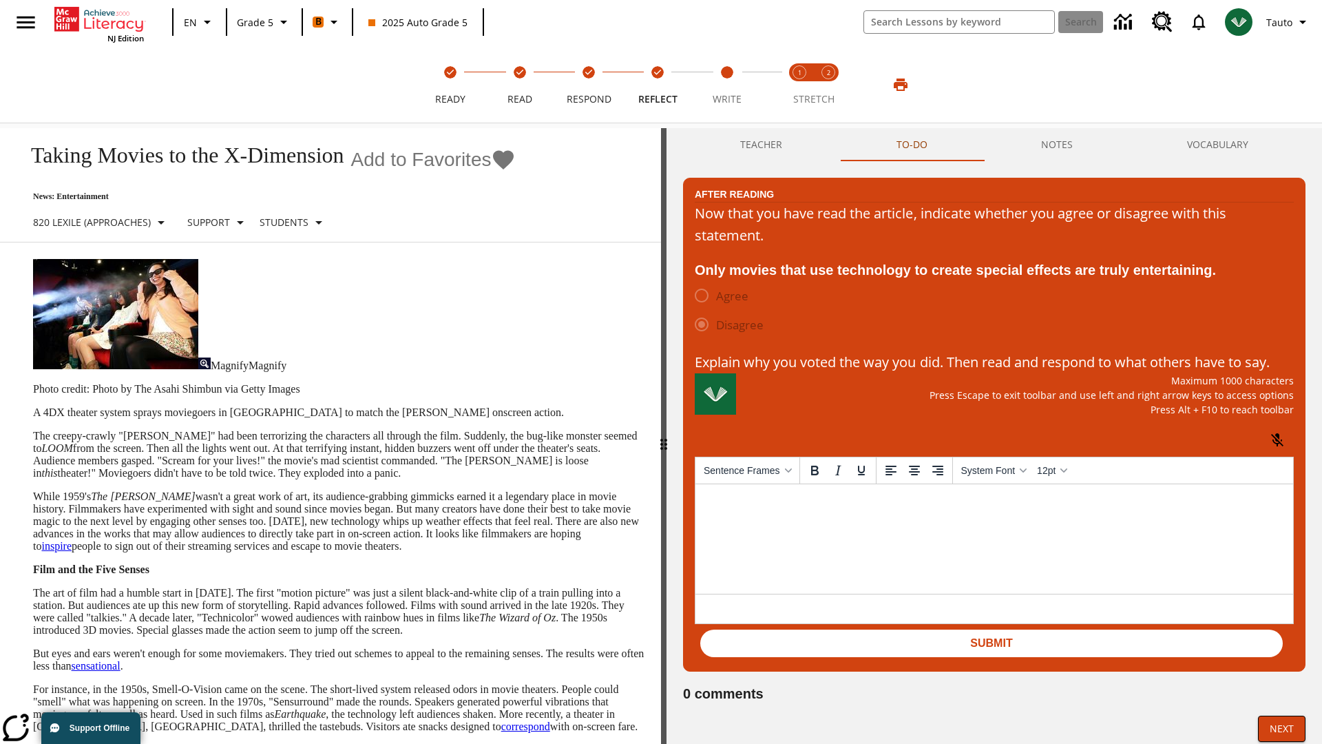
scroll to position [21, 0]
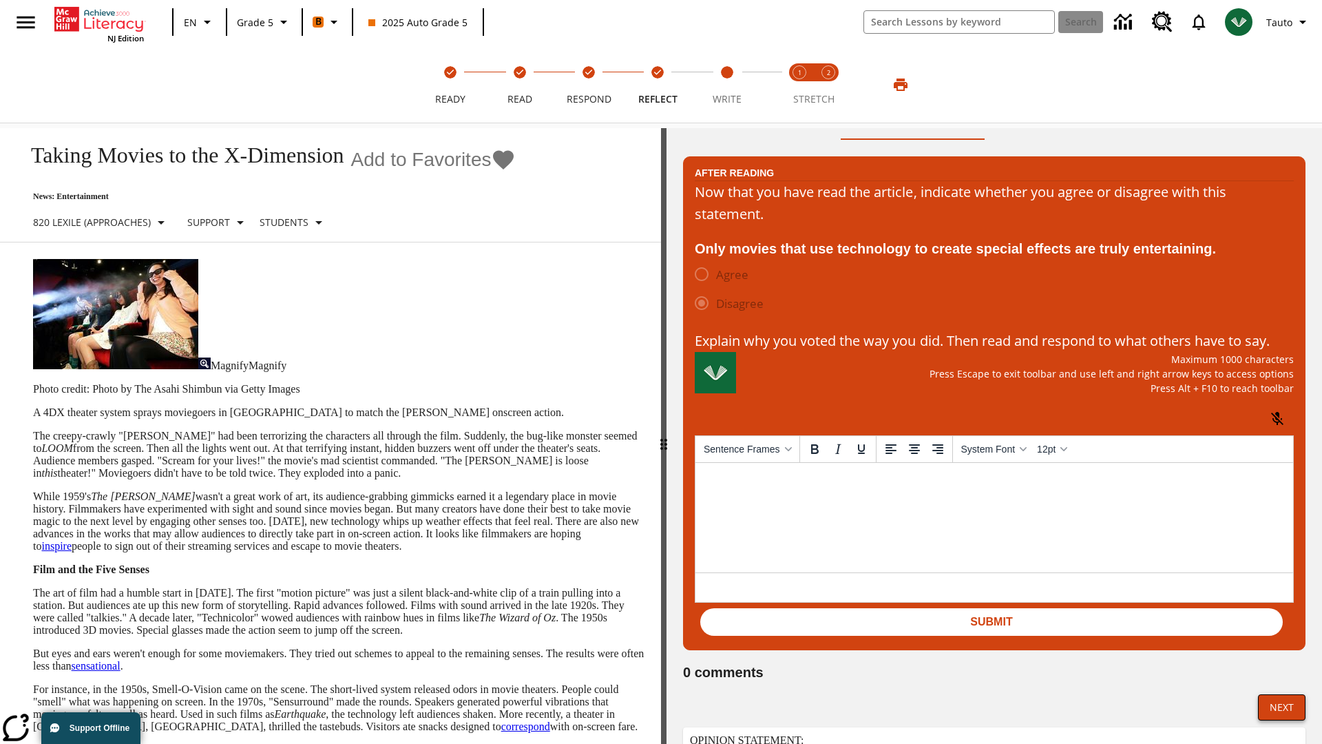
click at [1281, 720] on button "Next" at bounding box center [1282, 707] width 48 height 26
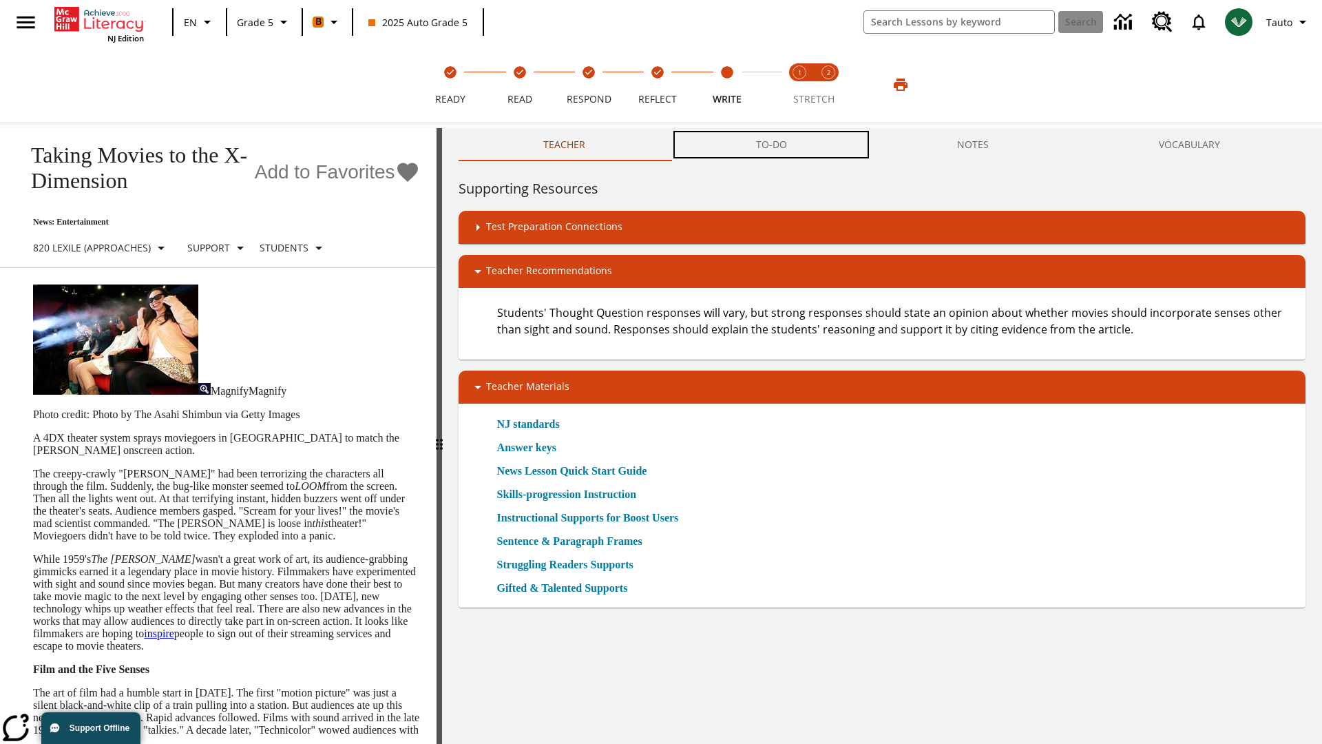
scroll to position [1, 0]
click at [772, 145] on button "TO-DO" at bounding box center [771, 144] width 201 height 33
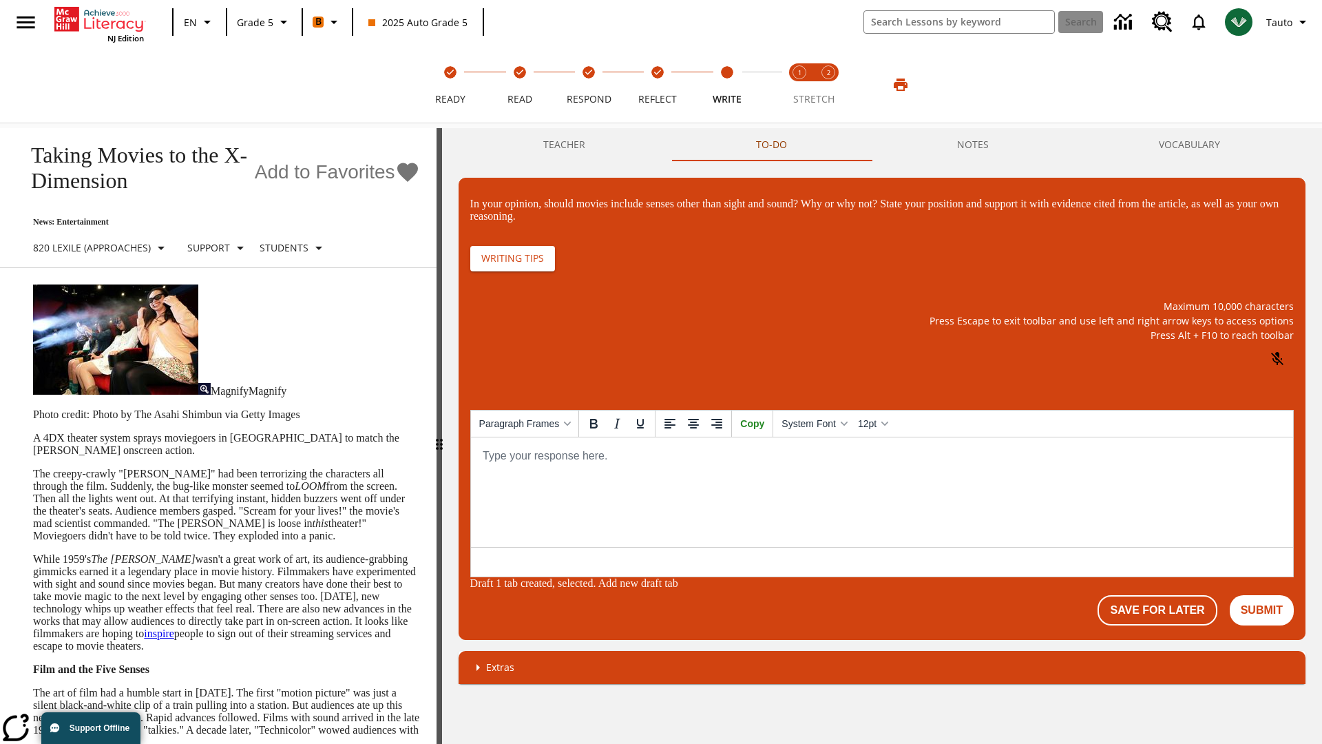
scroll to position [0, 0]
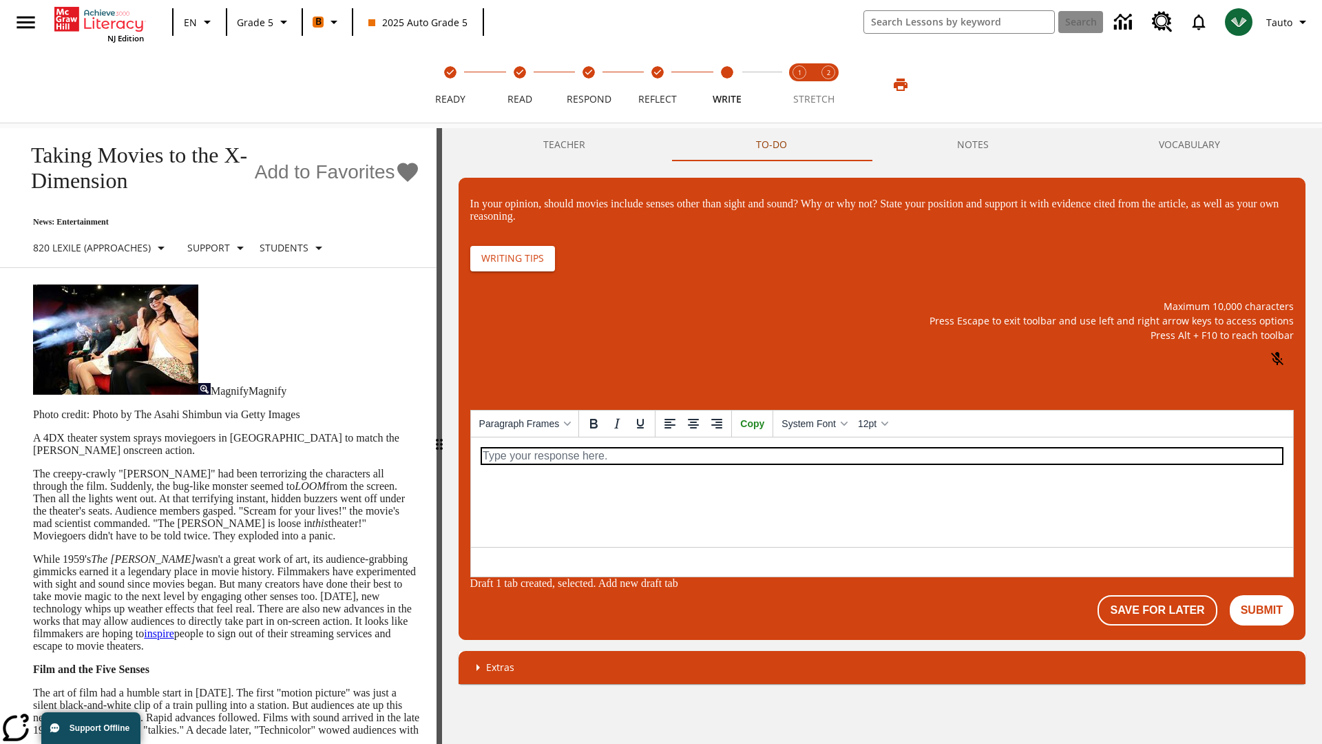
click at [881, 455] on p "\a\9In your opinion, should movies include senses other than sight and sound? W…" at bounding box center [881, 455] width 800 height 15
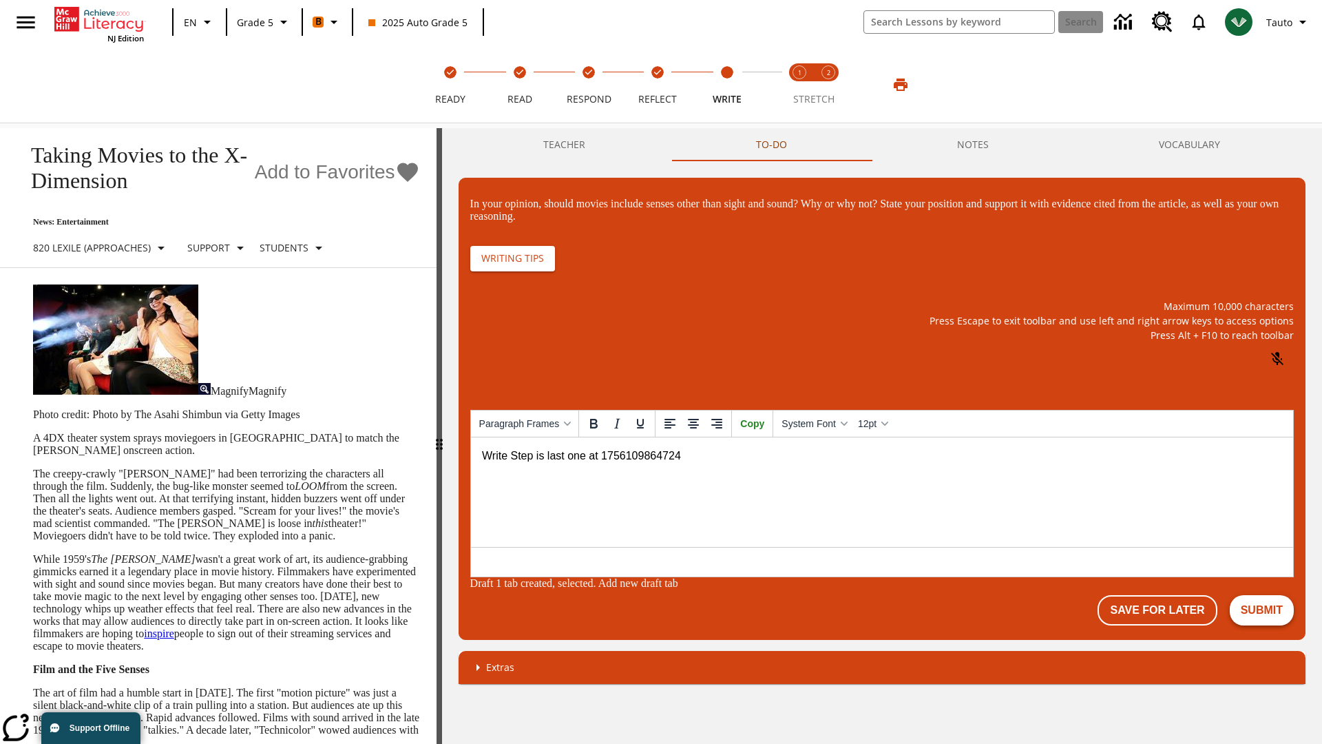
click at [1262, 599] on button "Submit" at bounding box center [1262, 610] width 64 height 30
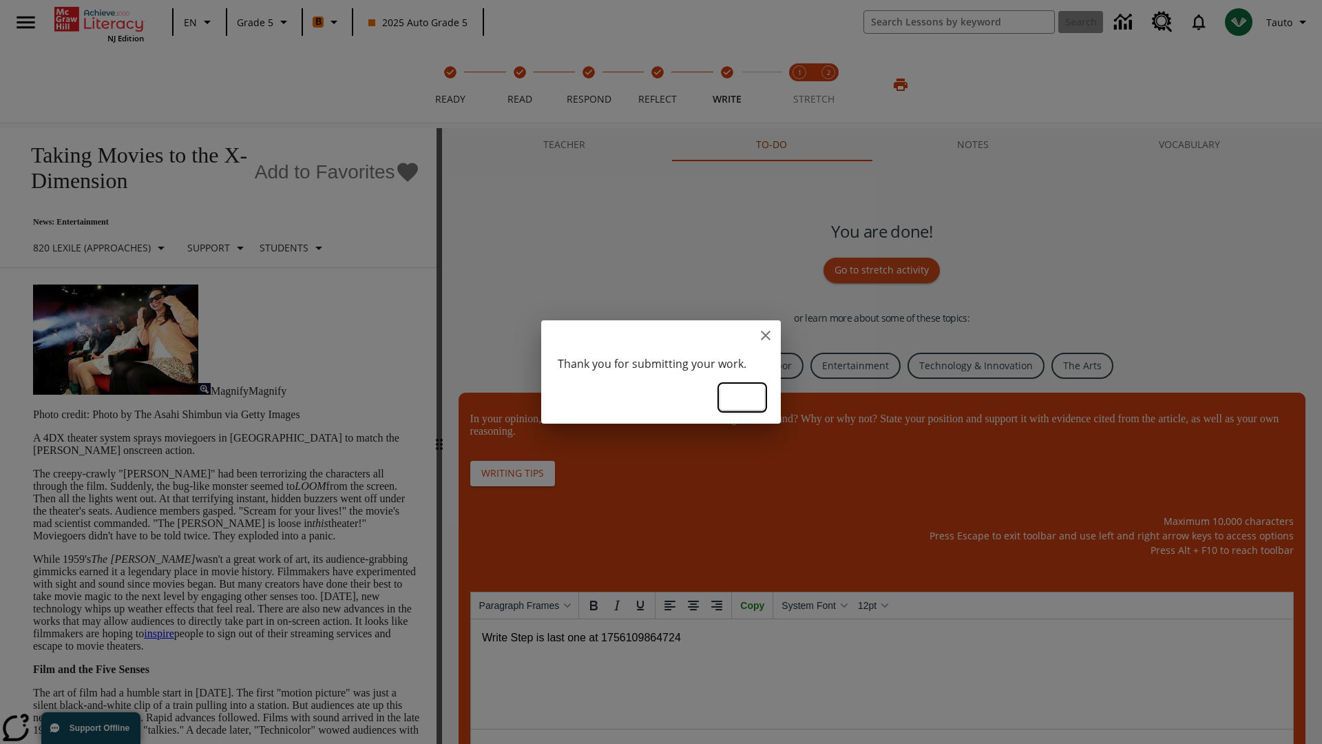
click at [742, 396] on button "Ok" at bounding box center [742, 397] width 44 height 25
click at [722, 364] on link "Business, Industry, and Labor" at bounding box center [724, 366] width 160 height 27
